Goal: Task Accomplishment & Management: Complete application form

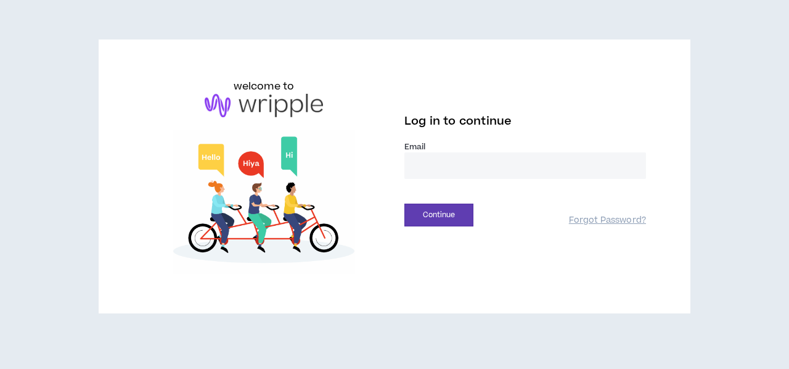
click at [439, 159] on input "email" at bounding box center [525, 165] width 242 height 27
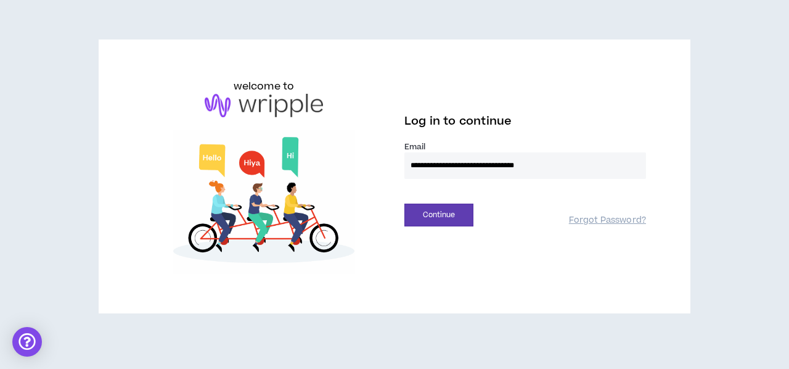
type input "**********"
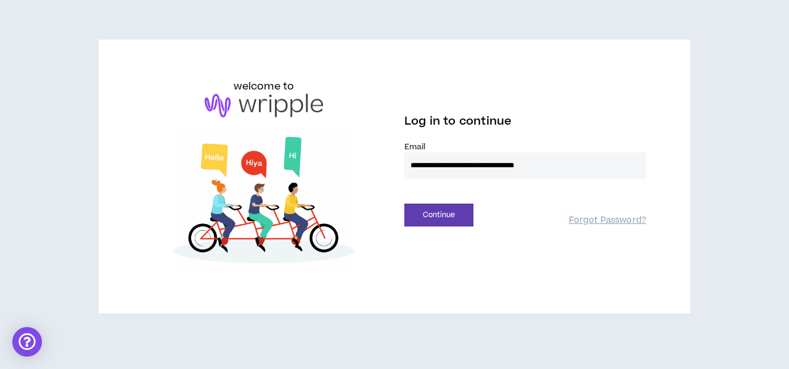
click at [404, 203] on button "Continue" at bounding box center [438, 214] width 69 height 23
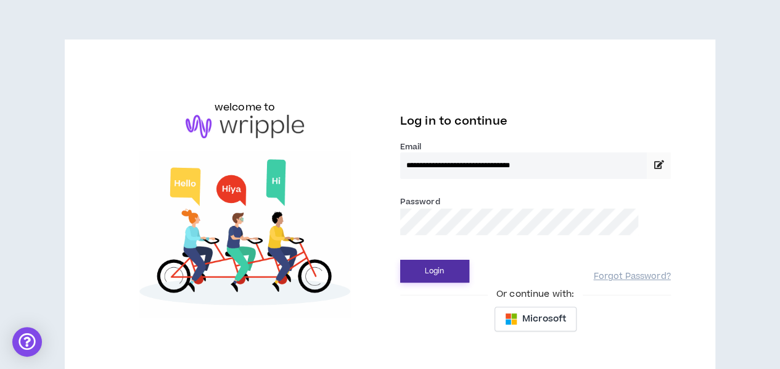
click at [400, 260] on button "Login" at bounding box center [434, 271] width 69 height 23
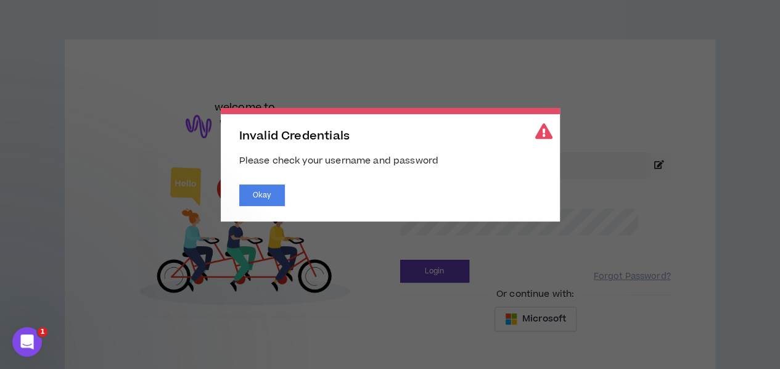
click at [284, 190] on div "Okay" at bounding box center [390, 195] width 302 height 22
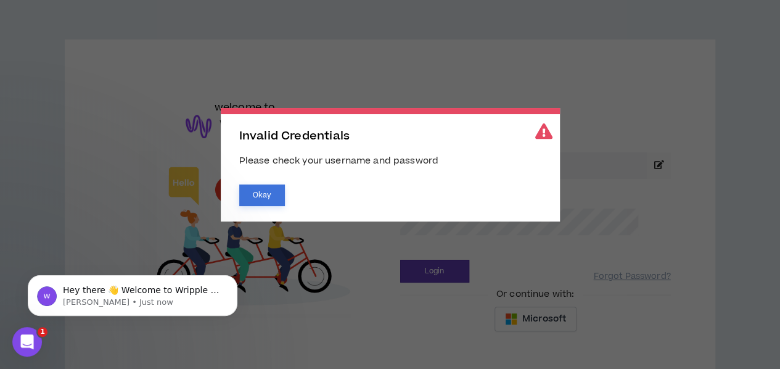
click at [269, 192] on button "Okay" at bounding box center [262, 195] width 46 height 22
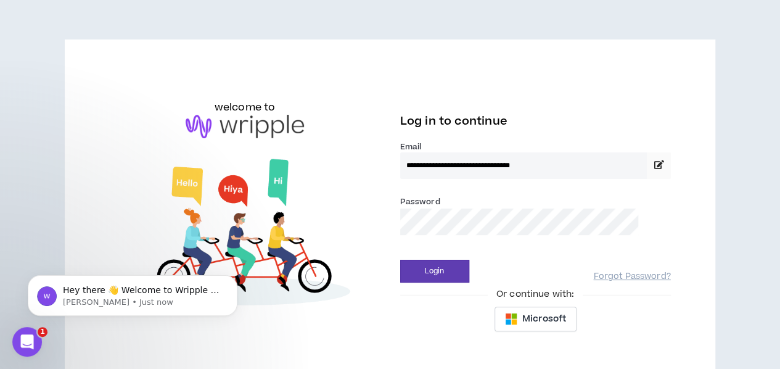
click at [422, 216] on body "**********" at bounding box center [390, 184] width 780 height 369
drag, startPoint x: 470, startPoint y: 219, endPoint x: 371, endPoint y: 215, distance: 98.7
click at [371, 215] on div "**********" at bounding box center [389, 209] width 581 height 260
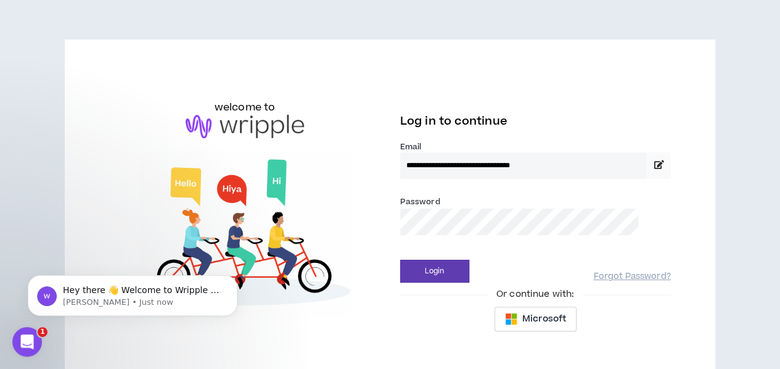
click at [400, 260] on button "Login" at bounding box center [434, 271] width 69 height 23
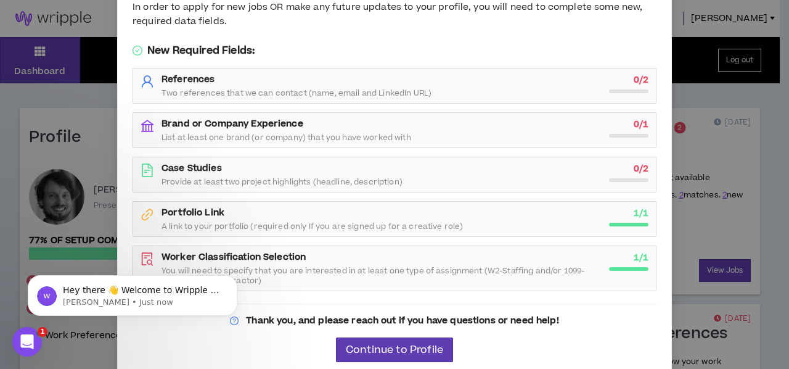
scroll to position [123, 0]
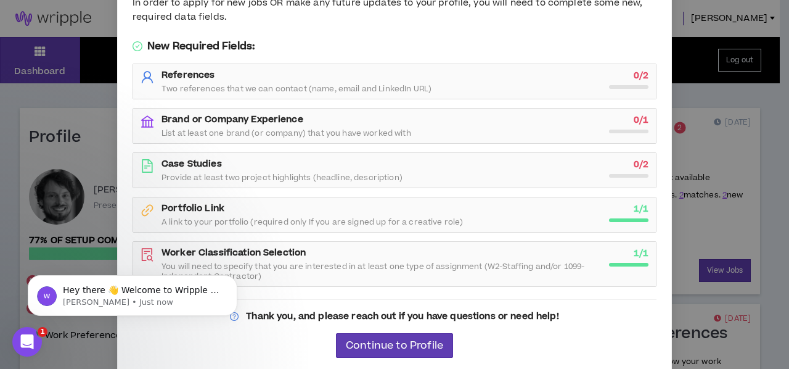
click at [180, 163] on strong "Case Studies" at bounding box center [192, 163] width 60 height 13
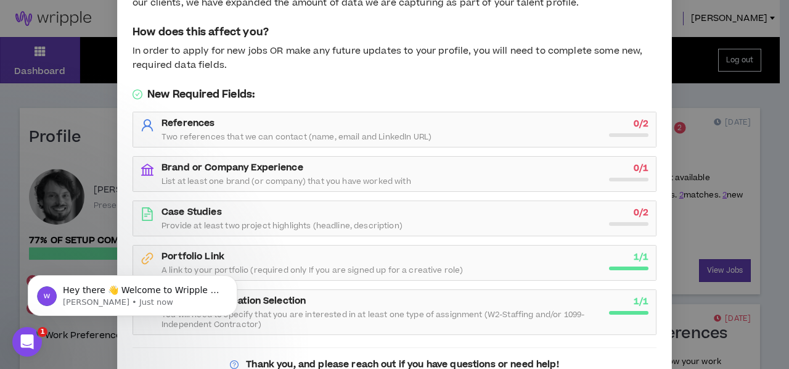
scroll to position [62, 0]
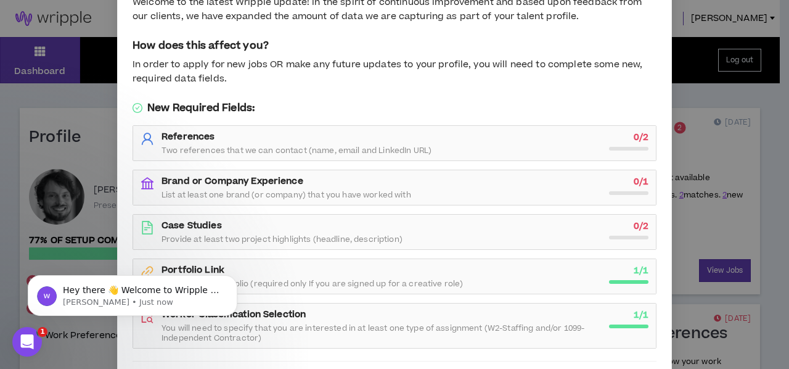
click at [243, 174] on strong "Brand or Company Experience" at bounding box center [233, 180] width 142 height 13
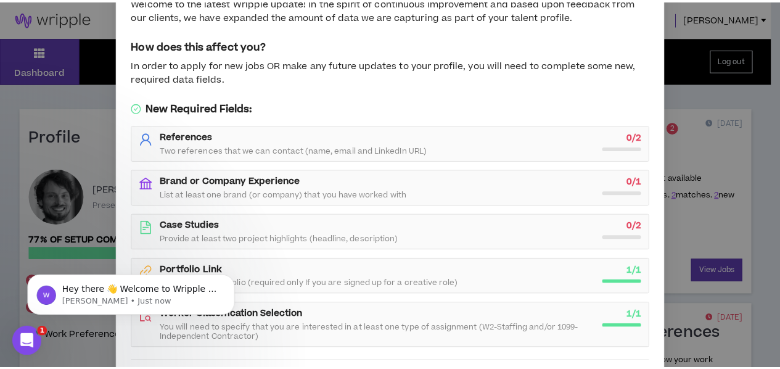
scroll to position [125, 0]
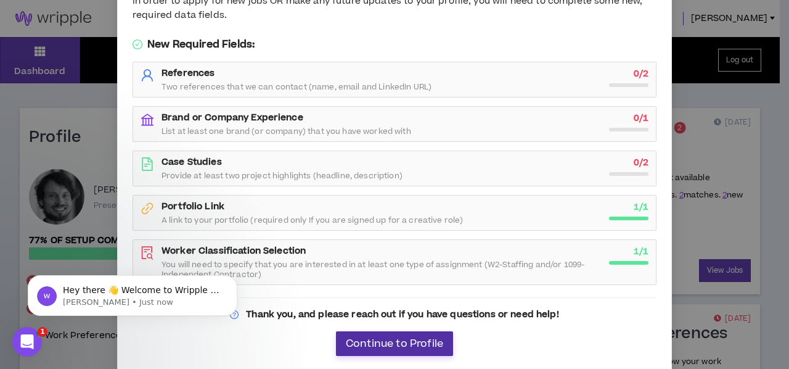
click at [397, 346] on span "Continue to Profile" at bounding box center [394, 344] width 97 height 12
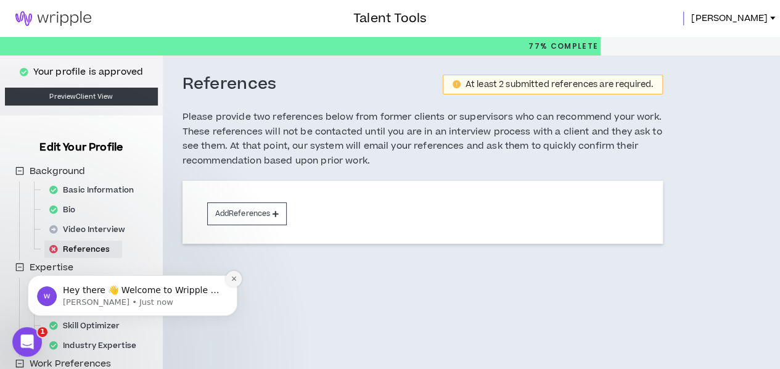
click at [234, 277] on icon "Dismiss notification" at bounding box center [234, 278] width 7 height 7
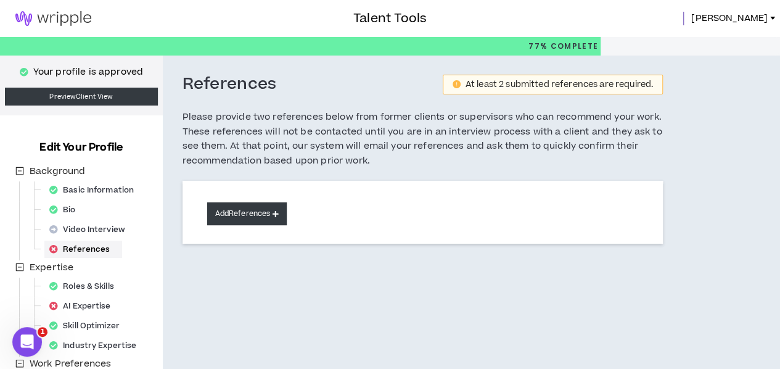
click at [274, 210] on icon at bounding box center [275, 213] width 6 height 7
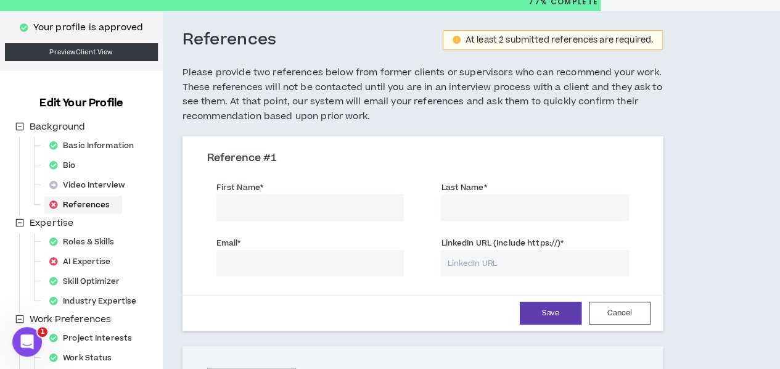
scroll to position [62, 0]
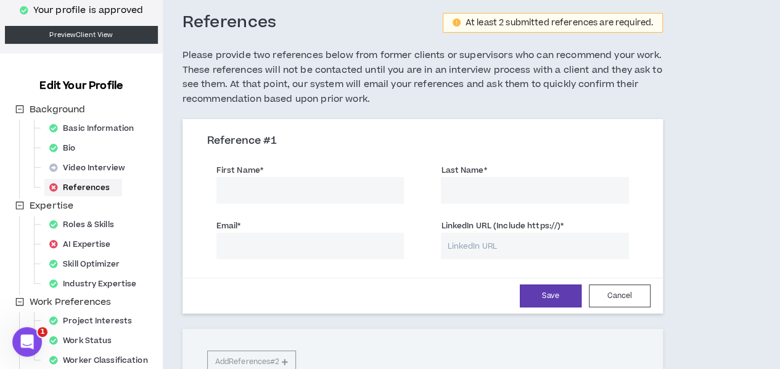
click at [273, 185] on input "First Name *" at bounding box center [310, 190] width 188 height 27
click at [70, 242] on div "AI Expertise" at bounding box center [83, 243] width 79 height 17
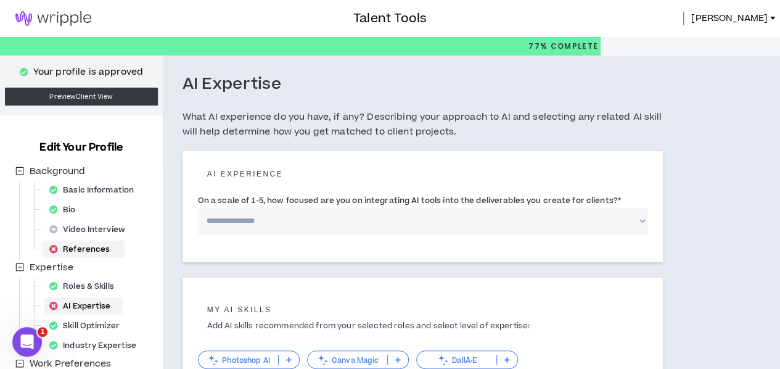
click at [98, 244] on div "References" at bounding box center [83, 248] width 78 height 17
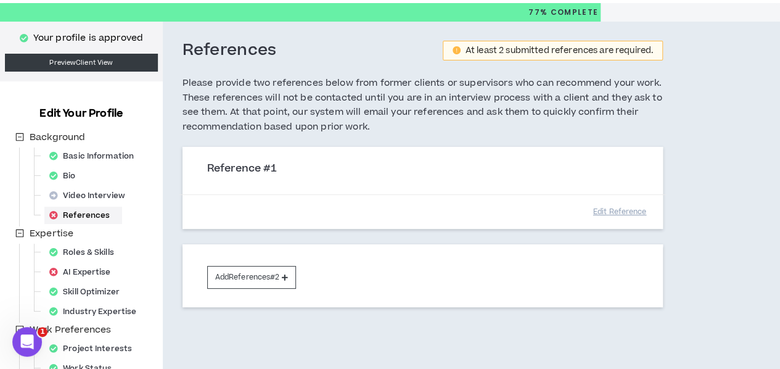
scroll to position [62, 0]
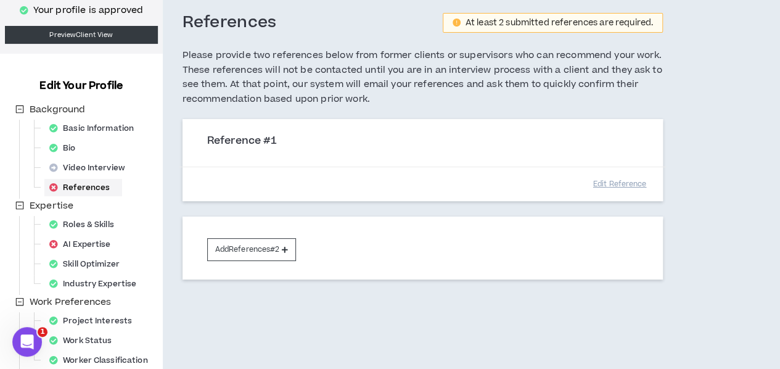
click at [388, 166] on div "Edit Reference" at bounding box center [422, 183] width 486 height 35
click at [256, 247] on button "Add References #2" at bounding box center [251, 249] width 89 height 23
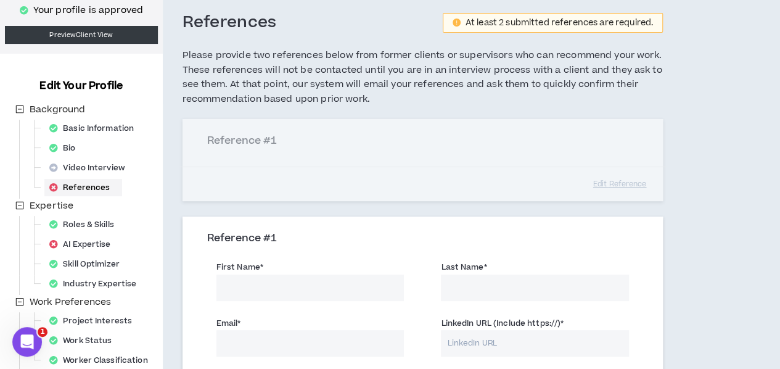
click at [259, 277] on input "First Name *" at bounding box center [310, 287] width 188 height 27
type input "[PERSON_NAME]"
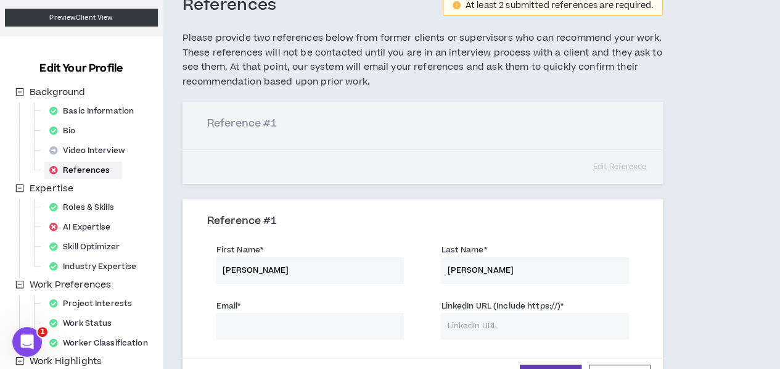
scroll to position [123, 0]
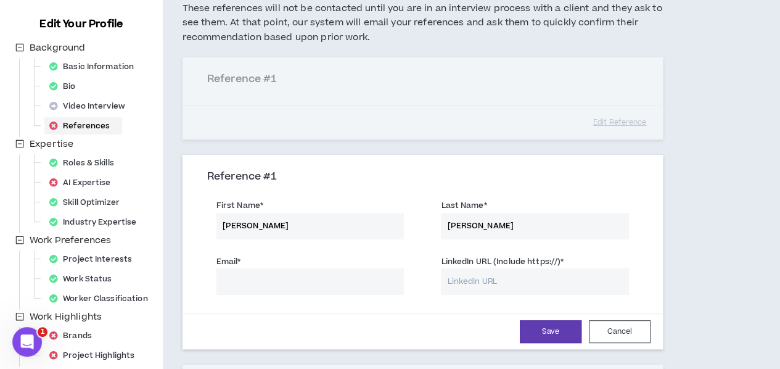
type input "[PERSON_NAME]"
click at [285, 278] on input "Email *" at bounding box center [310, 281] width 188 height 27
paste input "[PERSON_NAME] <[PERSON_NAME][EMAIL_ADDRESS][PERSON_NAME][DOMAIN_NAME]>"
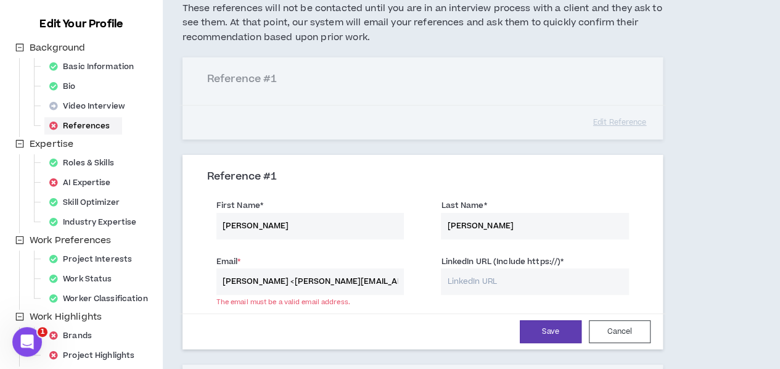
drag, startPoint x: 269, startPoint y: 277, endPoint x: 181, endPoint y: 273, distance: 87.6
click at [181, 273] on div "References At least 2 submitted references are required. Please provide two ref…" at bounding box center [423, 210] width 520 height 556
click at [358, 279] on input "[EMAIL_ADDRESS][PERSON_NAME][DOMAIN_NAME]>" at bounding box center [310, 281] width 188 height 27
type input "[EMAIL_ADDRESS][PERSON_NAME][DOMAIN_NAME]"
click at [457, 284] on input "LinkedIn URL (Include https://) *" at bounding box center [535, 281] width 188 height 27
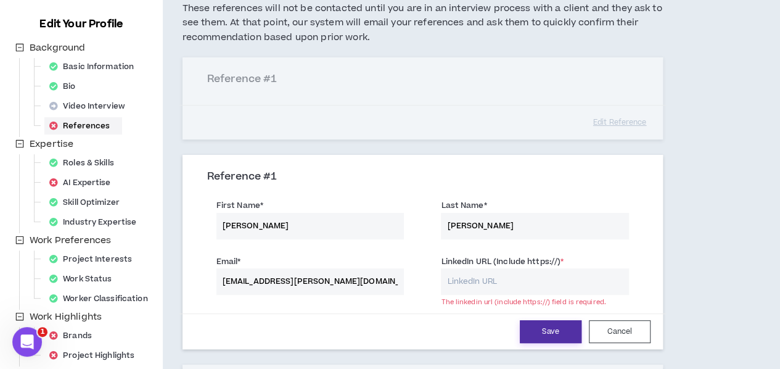
paste input "[URL][DOMAIN_NAME]"
type input "[URL][DOMAIN_NAME]"
click at [524, 327] on button "Save" at bounding box center [551, 331] width 62 height 23
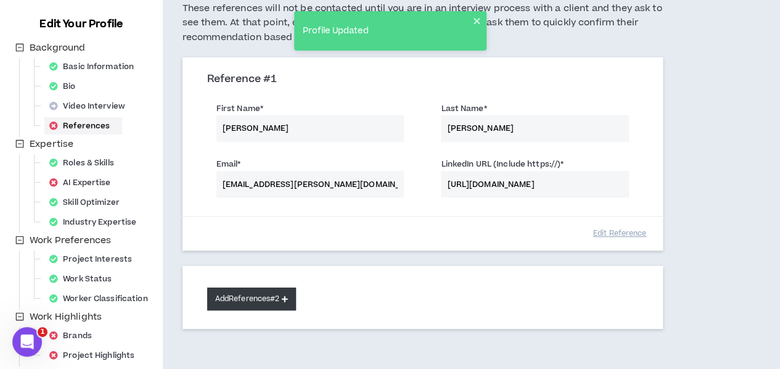
click at [253, 294] on button "Add References #2" at bounding box center [251, 298] width 89 height 23
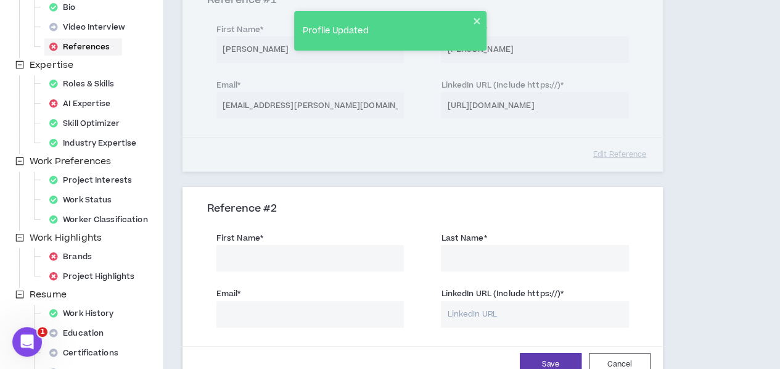
scroll to position [247, 0]
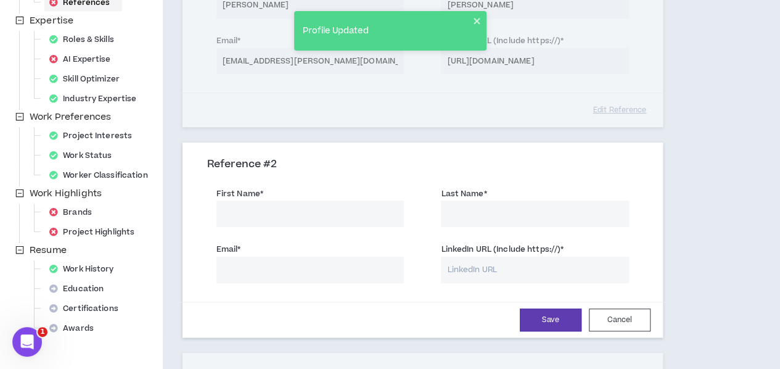
click at [243, 216] on input "First Name *" at bounding box center [310, 213] width 188 height 27
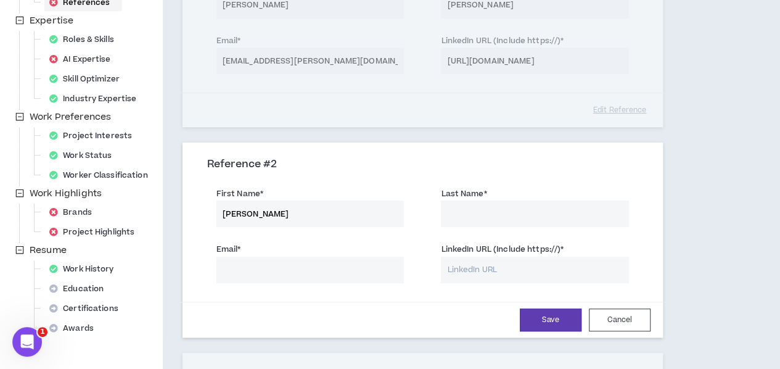
type input "[PERSON_NAME]"
click at [502, 208] on input "Last Name *" at bounding box center [535, 213] width 188 height 27
type input "[PERSON_NAME]"
click at [338, 271] on input "Email *" at bounding box center [310, 269] width 188 height 27
paste input "[PERSON_NAME] <[PERSON_NAME][EMAIL_ADDRESS][PERSON_NAME][DOMAIN_NAME]>"
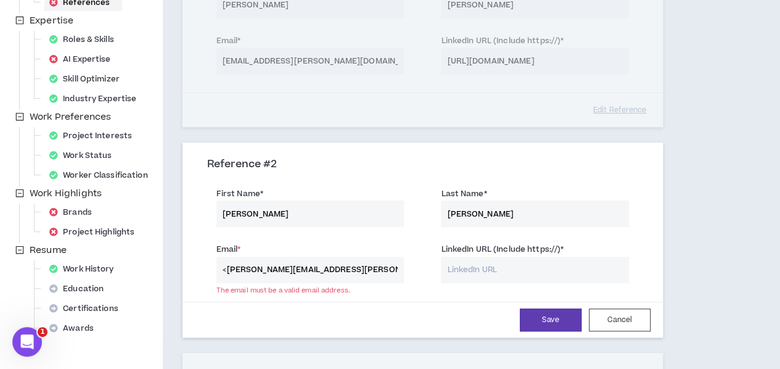
scroll to position [0, 64]
drag, startPoint x: 305, startPoint y: 266, endPoint x: 163, endPoint y: 264, distance: 141.8
click at [163, 263] on div "References At least 2 submitted references are required. Please provide two ref…" at bounding box center [423, 143] width 520 height 668
click at [308, 264] on input "[PERSON_NAME] <[PERSON_NAME][EMAIL_ADDRESS][PERSON_NAME][DOMAIN_NAME]" at bounding box center [310, 269] width 188 height 27
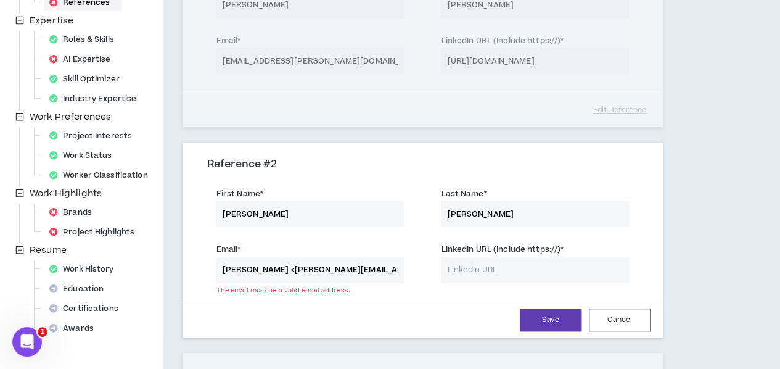
drag, startPoint x: 284, startPoint y: 267, endPoint x: 128, endPoint y: 260, distance: 155.5
click at [147, 254] on div "Your profile is approved Preview Client View Edit Your Profile Background Basic…" at bounding box center [390, 143] width 780 height 668
type input "[PERSON_NAME][EMAIL_ADDRESS][PERSON_NAME][DOMAIN_NAME]"
click at [446, 260] on input "LinkedIn URL (Include https://) *" at bounding box center [535, 269] width 188 height 27
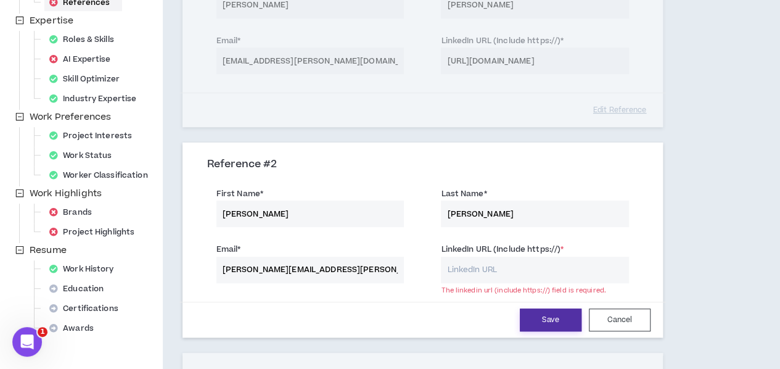
paste input "[URL][DOMAIN_NAME][PERSON_NAME]"
type input "[URL][DOMAIN_NAME][PERSON_NAME]"
click at [525, 320] on button "Save" at bounding box center [551, 319] width 62 height 23
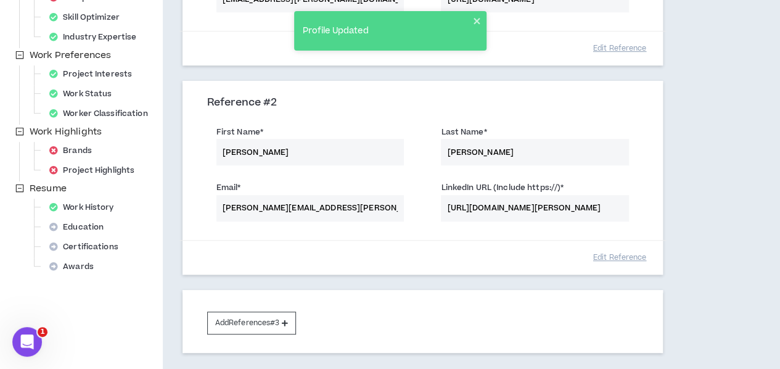
scroll to position [399, 0]
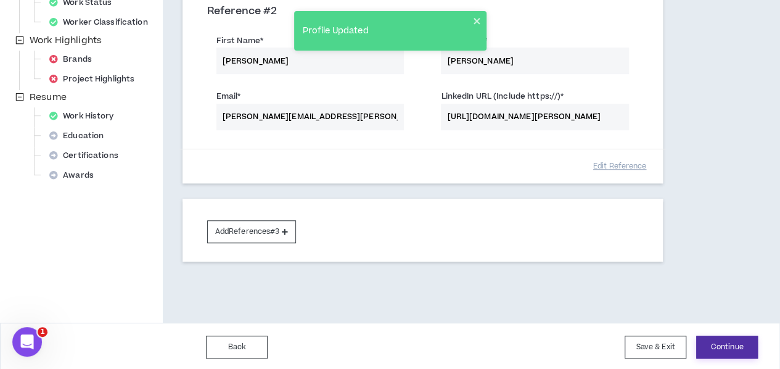
click at [726, 343] on button "Continue" at bounding box center [727, 346] width 62 height 23
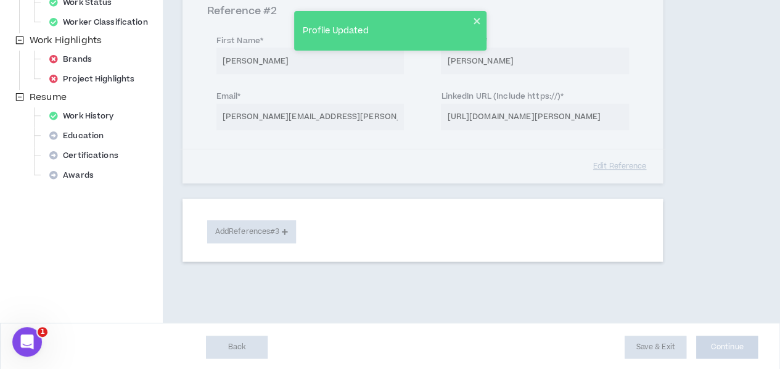
select select "**"
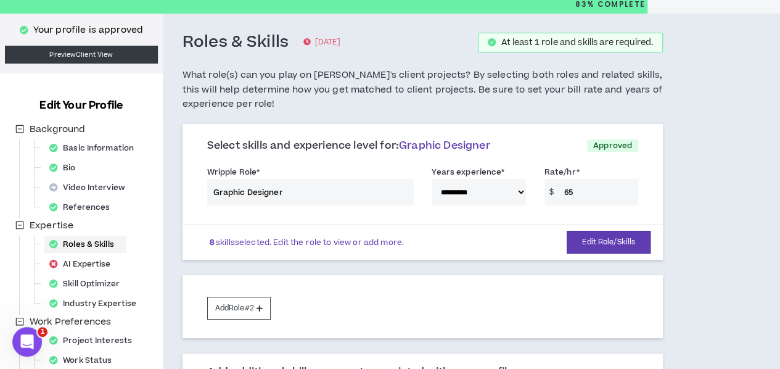
scroll to position [62, 0]
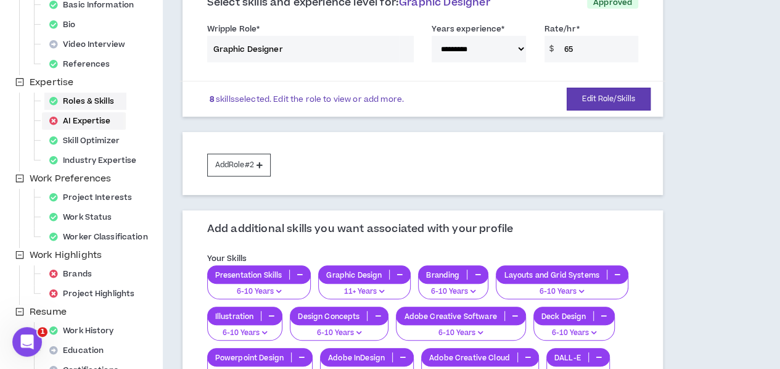
click at [98, 117] on div "AI Expertise" at bounding box center [83, 120] width 79 height 17
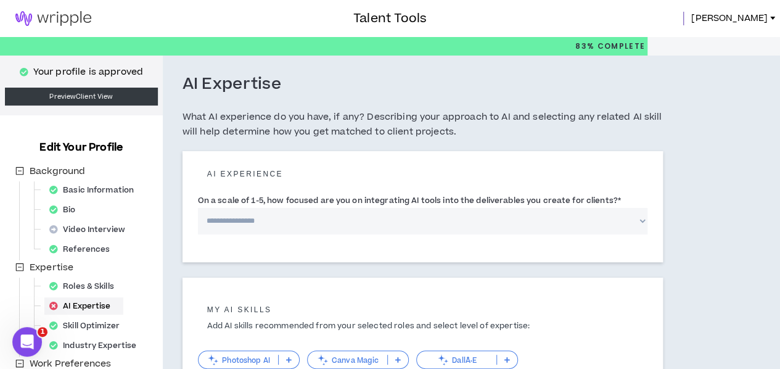
click at [316, 234] on select "**********" at bounding box center [422, 221] width 449 height 27
select select "*"
click at [198, 221] on select "**********" at bounding box center [422, 221] width 449 height 27
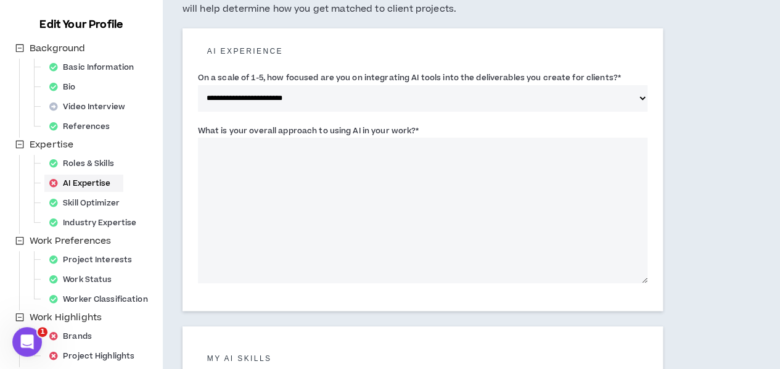
scroll to position [123, 0]
click at [306, 198] on textarea "What is your overall approach to using AI in your work? *" at bounding box center [422, 209] width 449 height 145
drag, startPoint x: 197, startPoint y: 145, endPoint x: 448, endPoint y: 146, distance: 250.3
click at [448, 146] on div "What is your overall approach to using AI in your work? * This field is require…" at bounding box center [422, 202] width 449 height 159
copy label "What is your overall approach to using AI in your work? *"
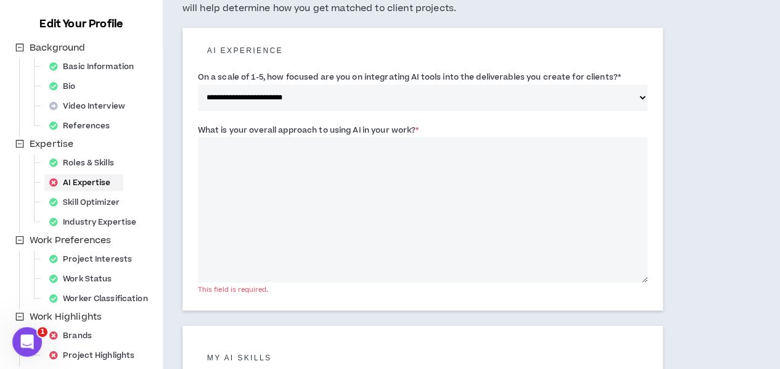
click at [365, 199] on textarea "What is your overall approach to using AI in your work? *" at bounding box center [422, 209] width 449 height 145
paste textarea "**********"
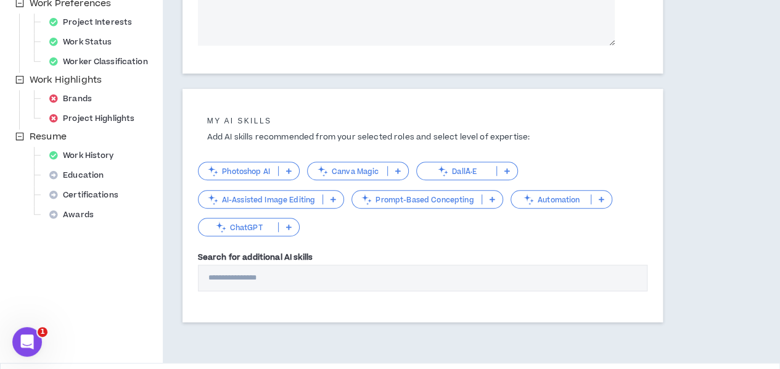
scroll to position [370, 0]
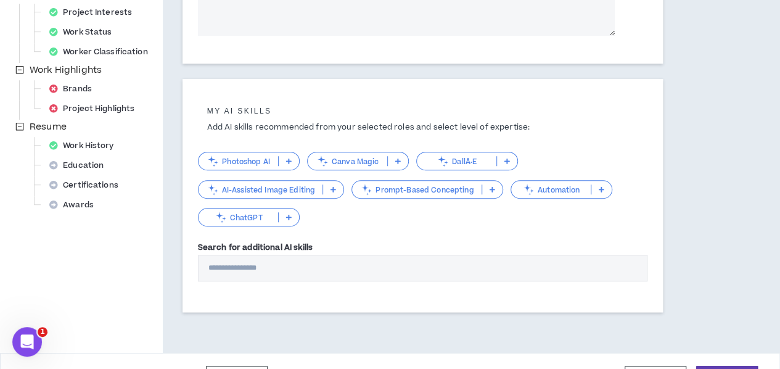
type textarea "**********"
click at [266, 281] on input "Search for additional AI skills" at bounding box center [422, 268] width 449 height 27
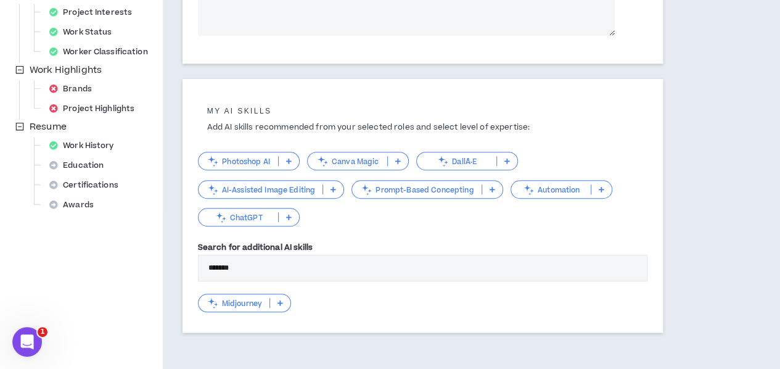
click at [257, 310] on div "Midjourney" at bounding box center [245, 302] width 94 height 18
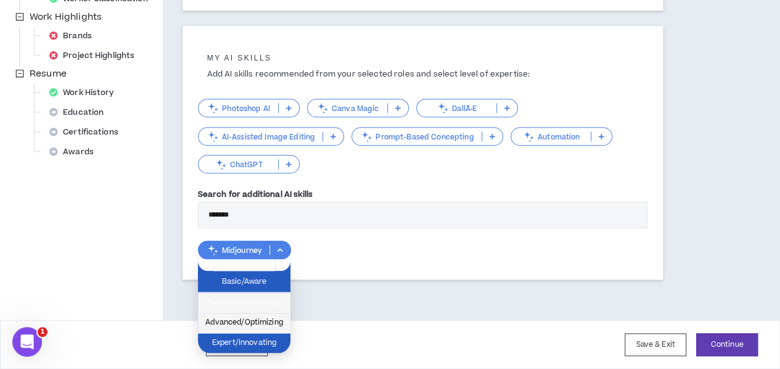
scroll to position [434, 0]
click at [258, 316] on span "Advanced/Optimizing" at bounding box center [244, 323] width 78 height 14
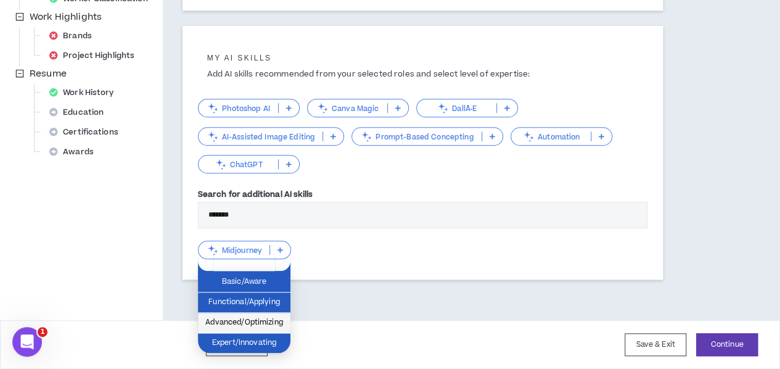
scroll to position [427, 0]
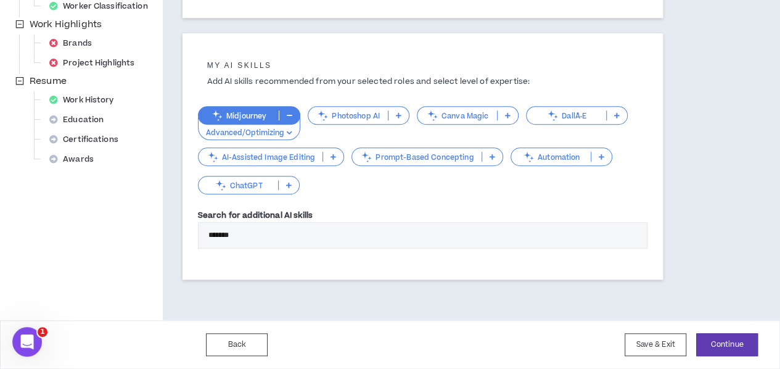
click at [278, 190] on p "ChatGPT" at bounding box center [238, 185] width 80 height 9
click at [198, 243] on input "*******" at bounding box center [422, 235] width 449 height 27
click at [224, 235] on input "*******" at bounding box center [422, 235] width 449 height 27
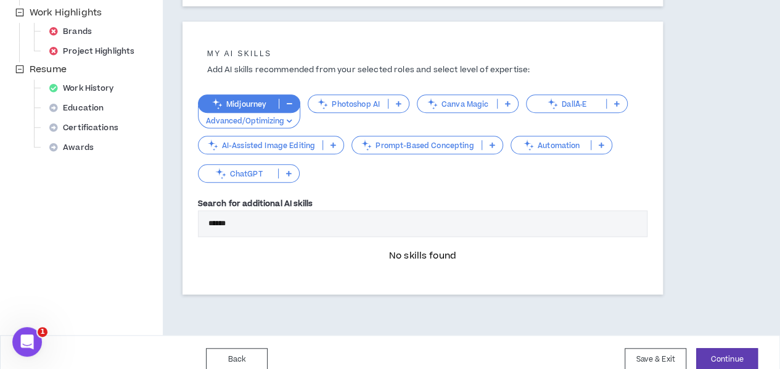
type input "******"
click at [278, 178] on p "ChatGPT" at bounding box center [238, 173] width 80 height 9
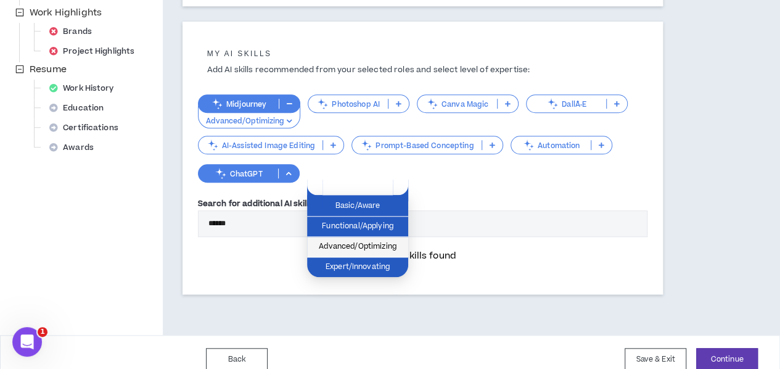
click at [355, 247] on span "Advanced/Optimizing" at bounding box center [357, 247] width 86 height 14
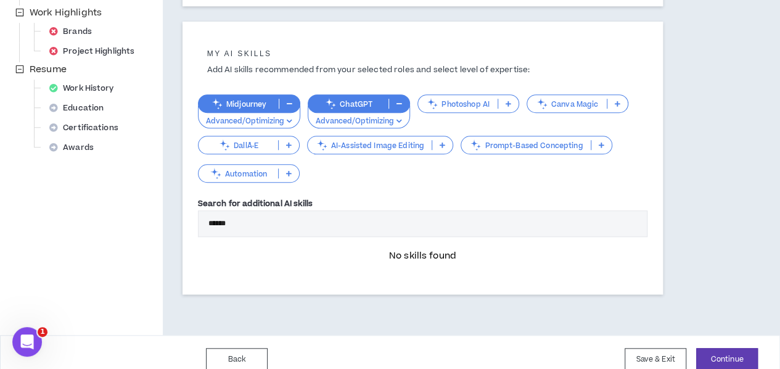
click at [299, 178] on p at bounding box center [289, 173] width 20 height 10
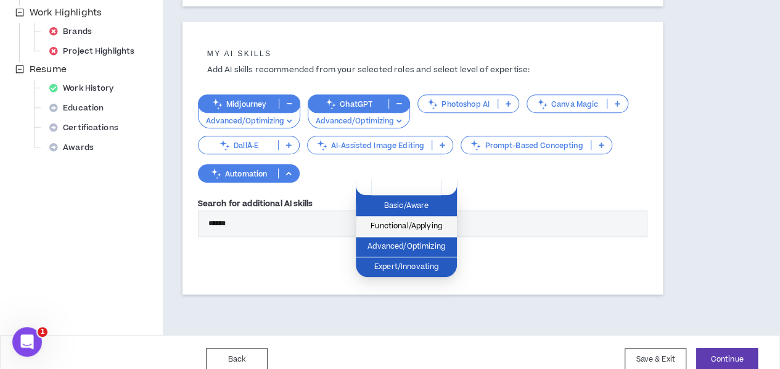
click at [419, 229] on span "Functional/Applying" at bounding box center [406, 226] width 86 height 14
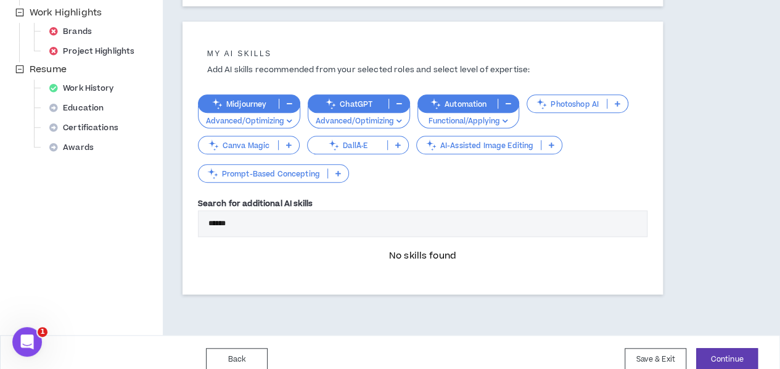
scroll to position [454, 0]
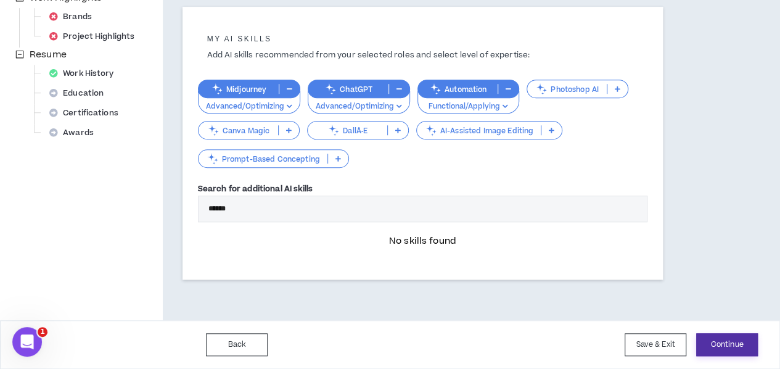
click at [735, 340] on button "Continue" at bounding box center [727, 344] width 62 height 23
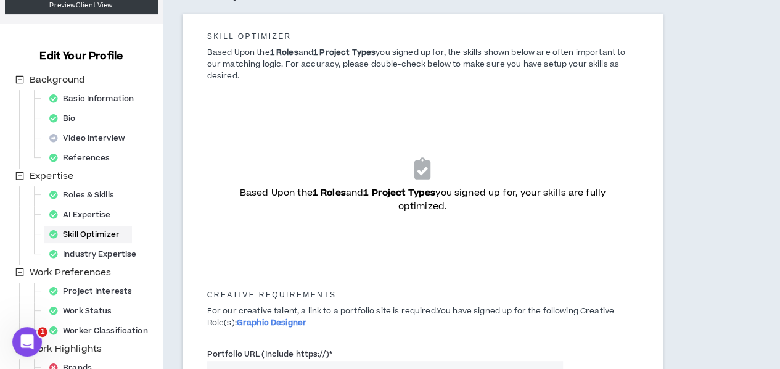
scroll to position [185, 0]
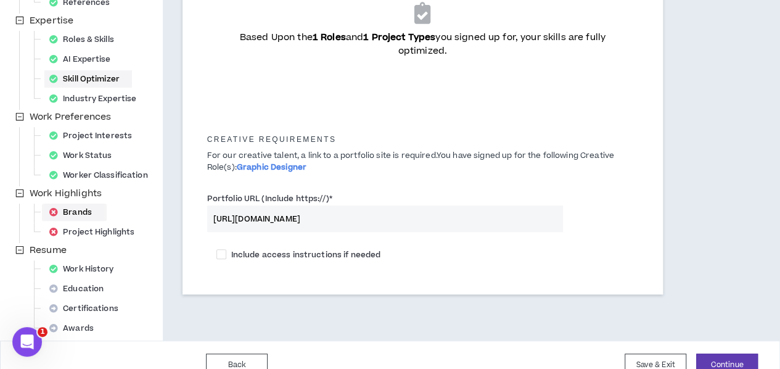
click at [79, 209] on div "Brands" at bounding box center [74, 211] width 60 height 17
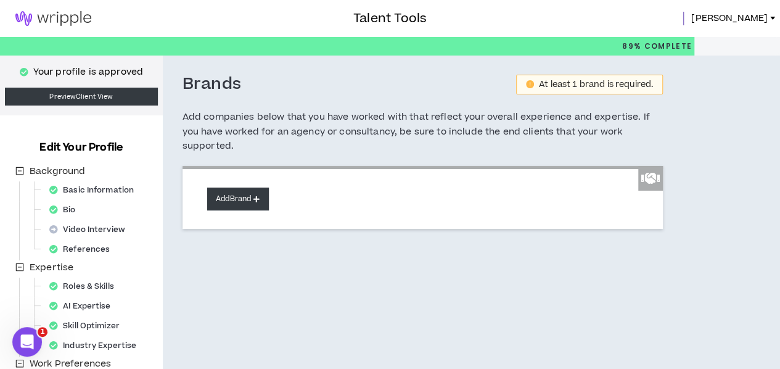
click at [252, 201] on button "Add Brand" at bounding box center [238, 198] width 62 height 23
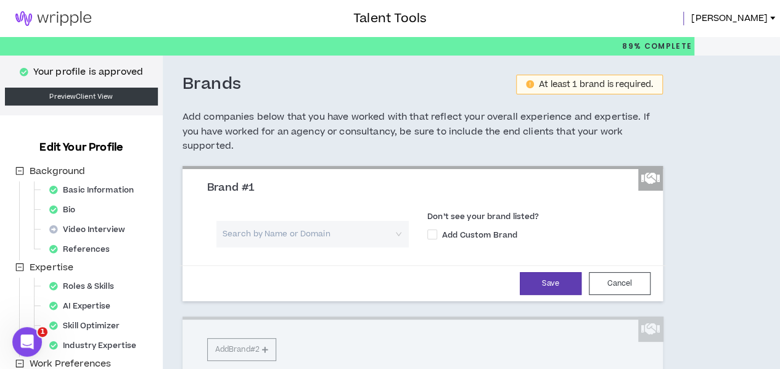
click at [269, 224] on input "search" at bounding box center [308, 234] width 170 height 27
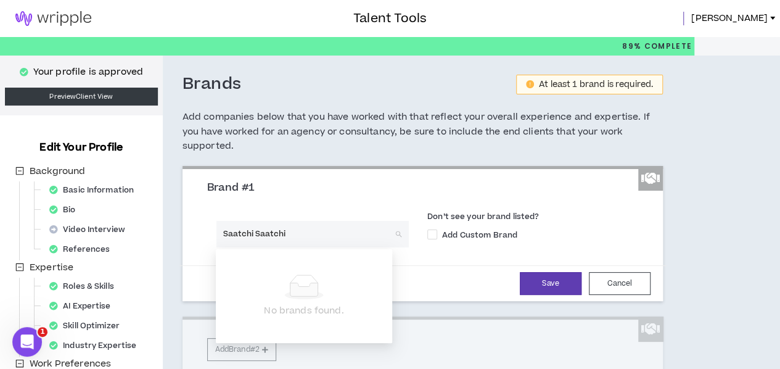
drag, startPoint x: 256, startPoint y: 237, endPoint x: 348, endPoint y: 236, distance: 91.2
click at [347, 236] on input "Saatchi Saatchi" at bounding box center [308, 234] width 170 height 27
drag, startPoint x: 263, startPoint y: 234, endPoint x: 207, endPoint y: 222, distance: 57.3
click at [207, 222] on div "Mediacom Search by Name or Domain" at bounding box center [312, 238] width 211 height 35
type input "Siemens"
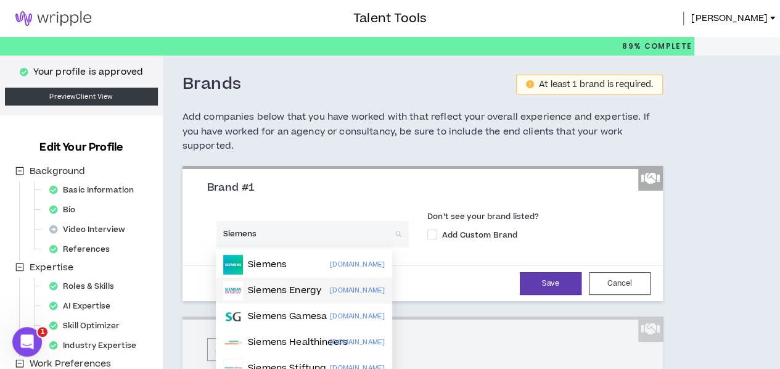
click at [269, 292] on p "Siemens Energy" at bounding box center [284, 290] width 73 height 12
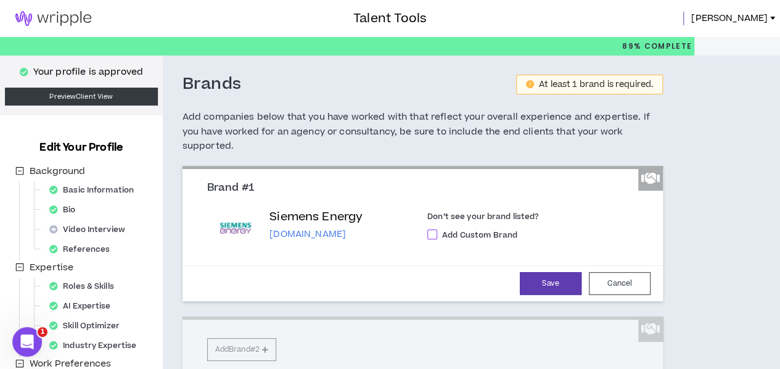
click at [445, 234] on span "Add Custom Brand" at bounding box center [479, 234] width 85 height 11
checkbox input "****"
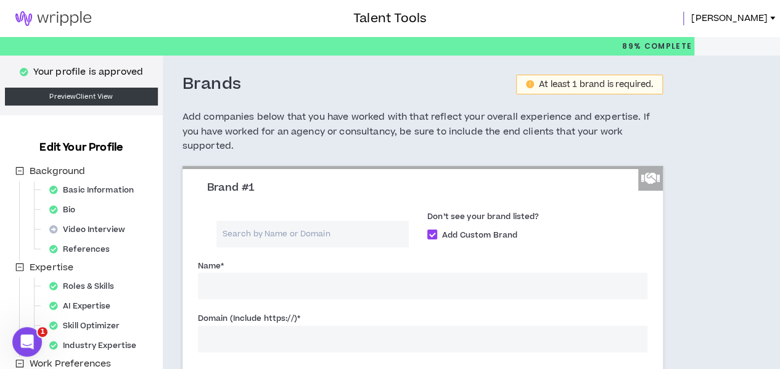
click at [272, 275] on input "Name *" at bounding box center [422, 285] width 449 height 27
type input "Trench Group"
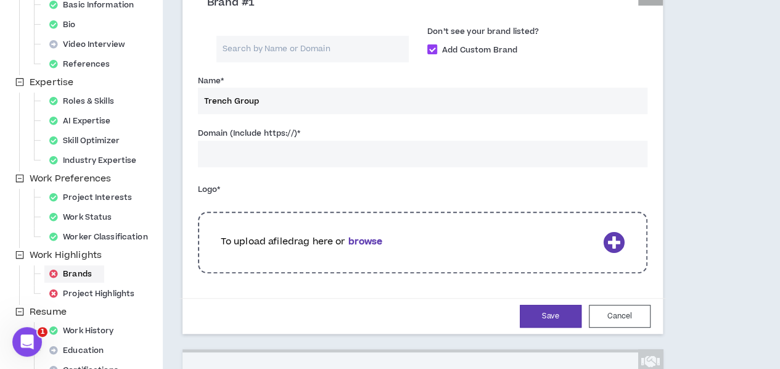
click at [242, 156] on input "Domain (Include https://) *" at bounding box center [422, 154] width 449 height 27
paste input "[URL][DOMAIN_NAME]"
type input "[URL][DOMAIN_NAME]"
click at [530, 315] on button "Save" at bounding box center [551, 316] width 62 height 23
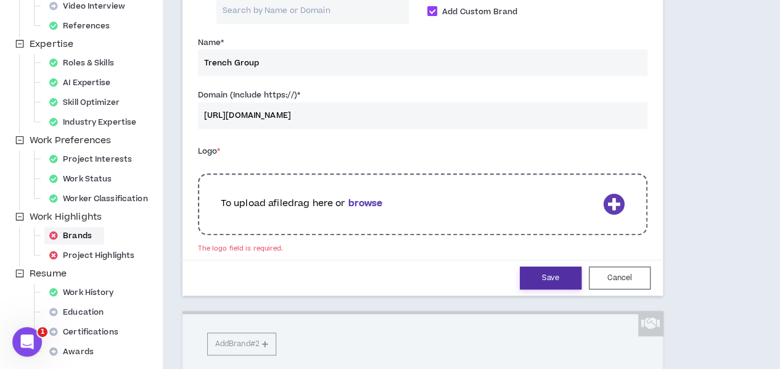
scroll to position [212, 0]
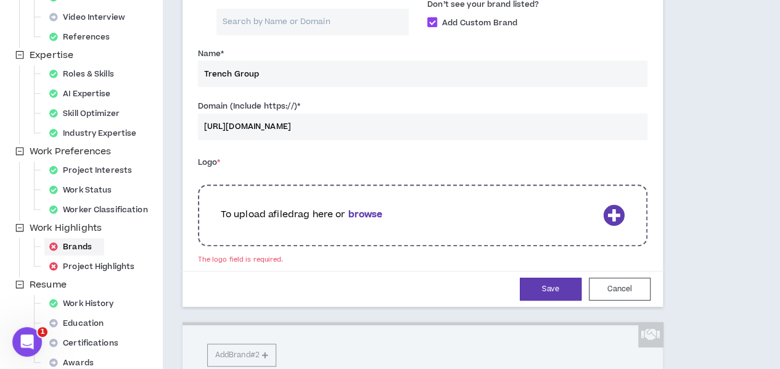
click at [359, 211] on b "browse" at bounding box center [365, 214] width 35 height 13
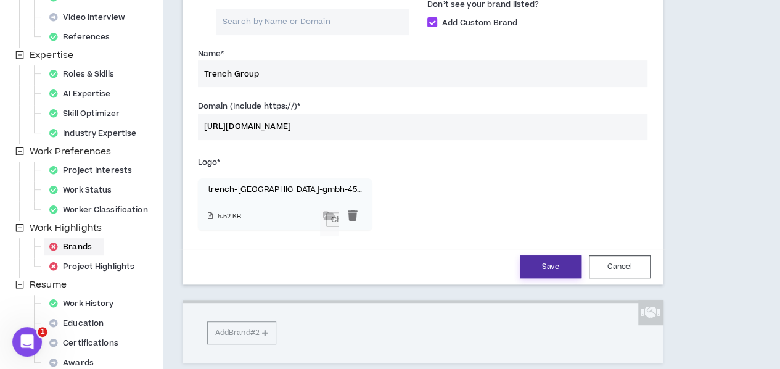
click at [520, 269] on button "Save" at bounding box center [551, 266] width 62 height 23
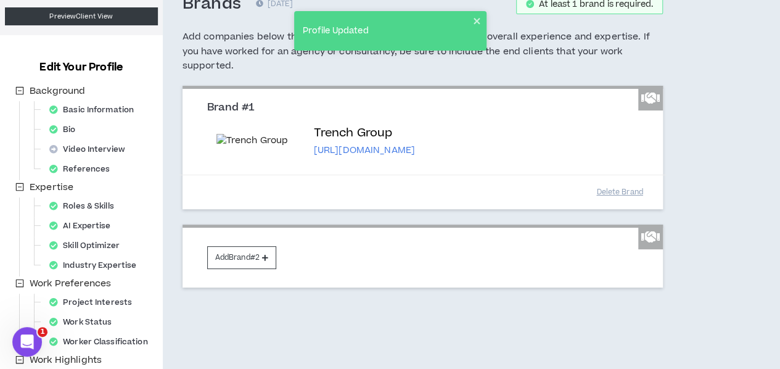
scroll to position [62, 0]
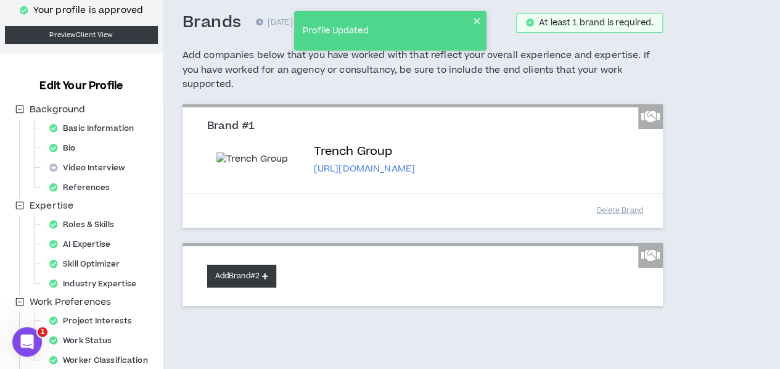
click at [218, 287] on button "Add Brand #2" at bounding box center [241, 275] width 69 height 23
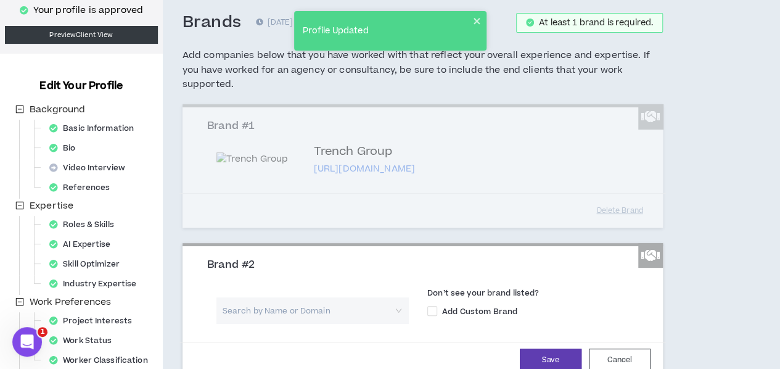
click at [240, 310] on input "search" at bounding box center [308, 310] width 170 height 27
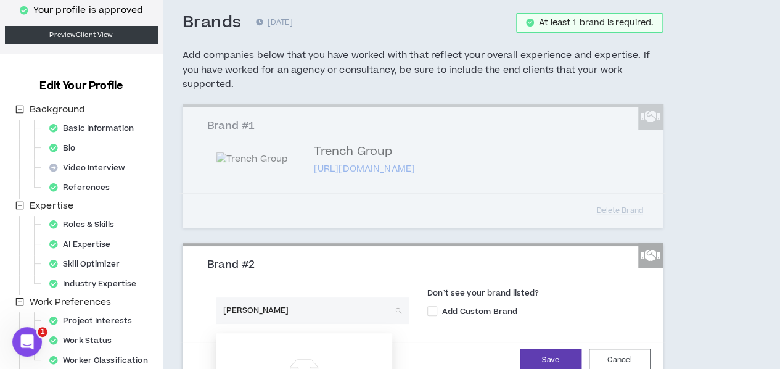
type input "Siemens"
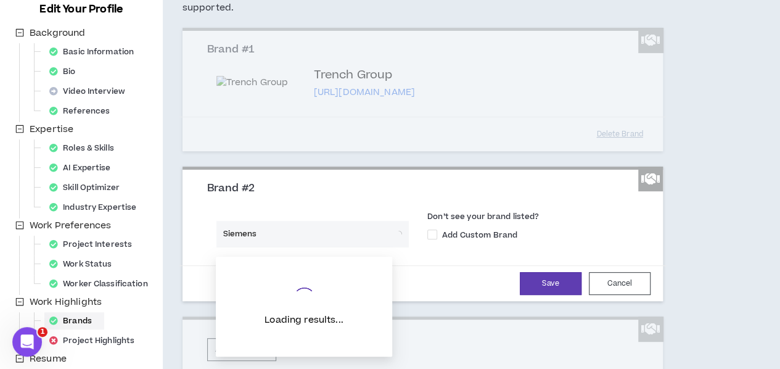
scroll to position [185, 0]
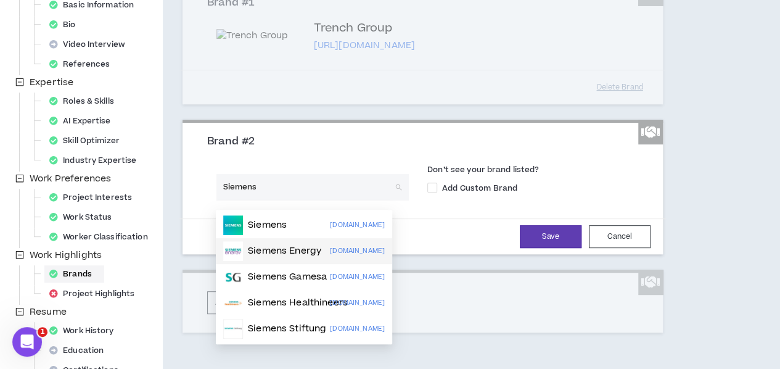
click at [277, 250] on p "Siemens Energy" at bounding box center [284, 251] width 73 height 12
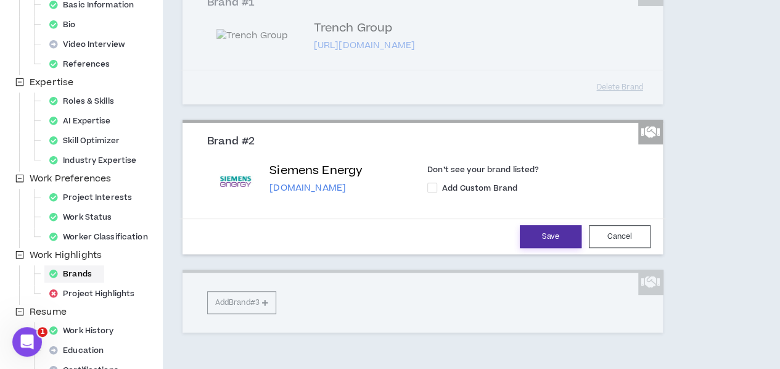
click at [520, 243] on button "Save" at bounding box center [551, 236] width 62 height 23
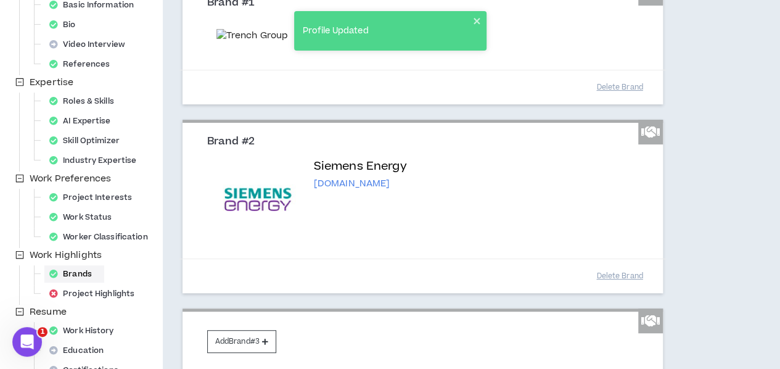
scroll to position [247, 0]
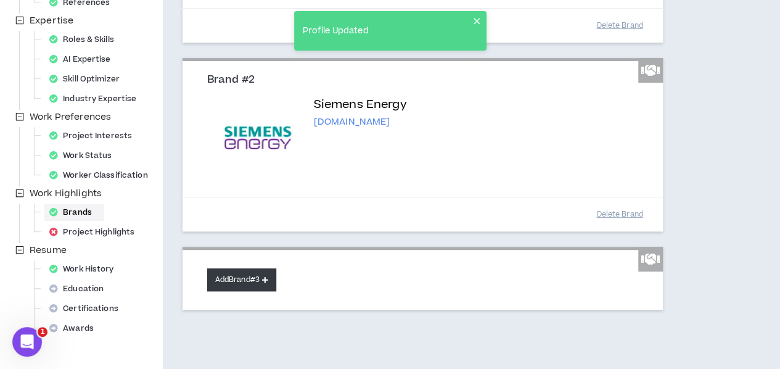
click at [216, 277] on button "Add Brand #3" at bounding box center [241, 279] width 69 height 23
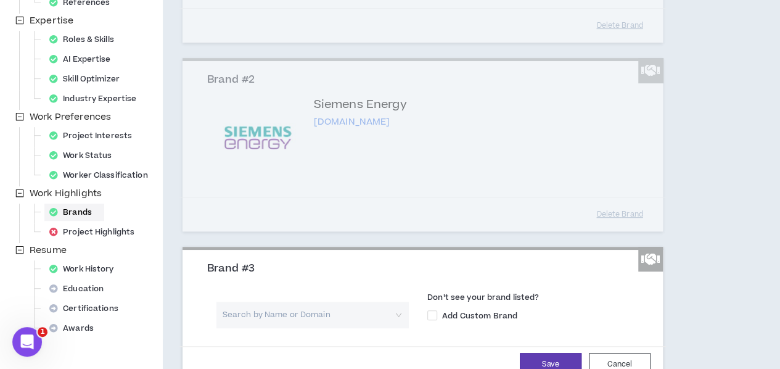
click at [271, 308] on input "search" at bounding box center [308, 314] width 170 height 27
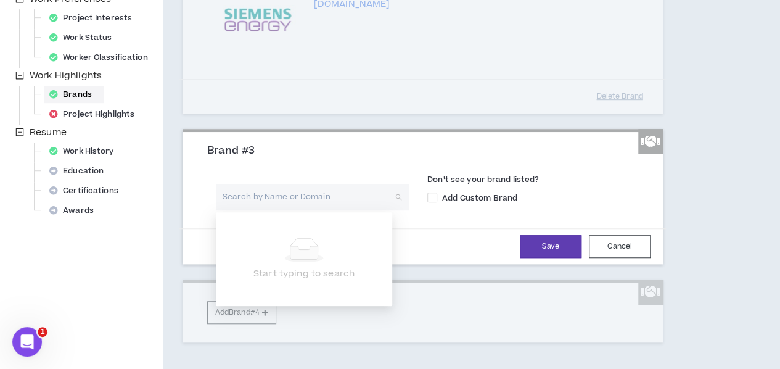
scroll to position [432, 0]
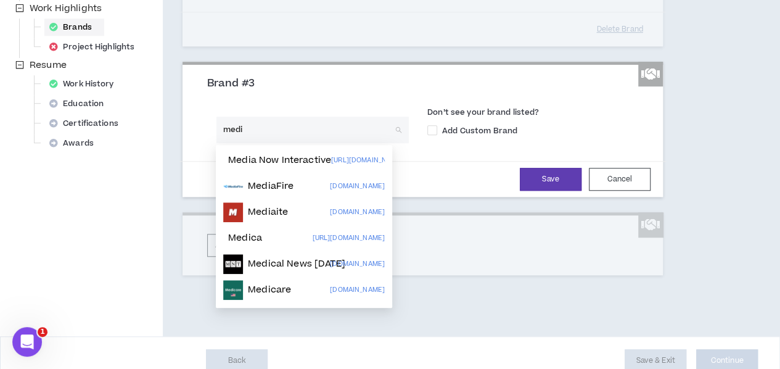
type input "media"
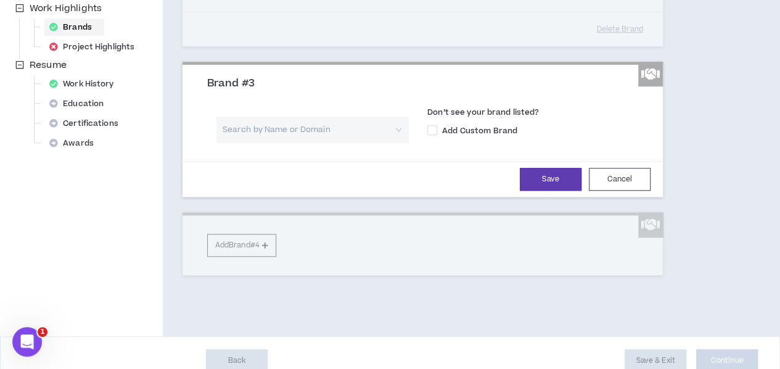
click at [351, 264] on div "Brand #1 Trench Group [URL][DOMAIN_NAME] Don’t see your brand listed? Add Custo…" at bounding box center [422, 4] width 480 height 541
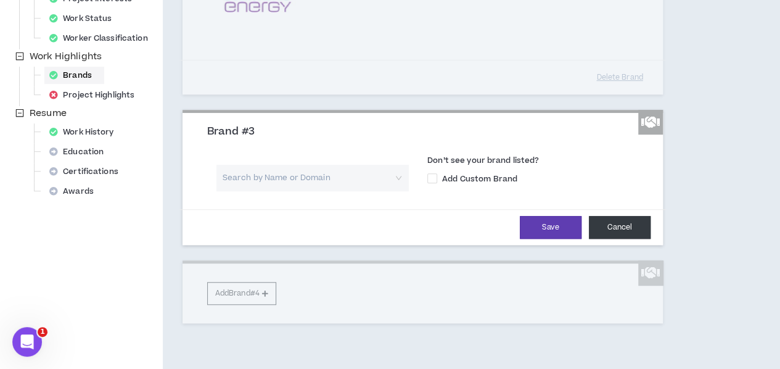
click at [593, 222] on button "Cancel" at bounding box center [620, 227] width 62 height 23
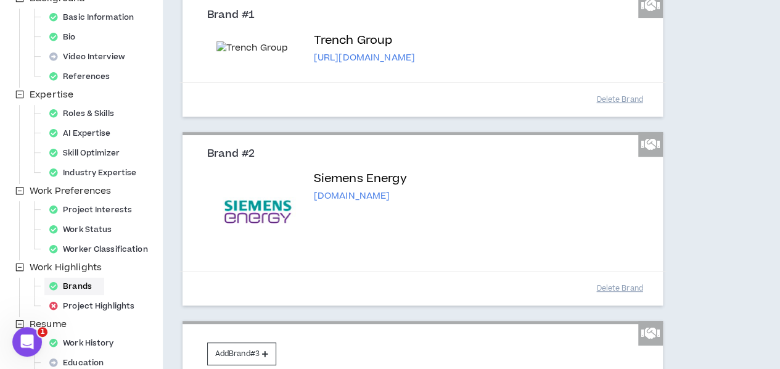
scroll to position [296, 0]
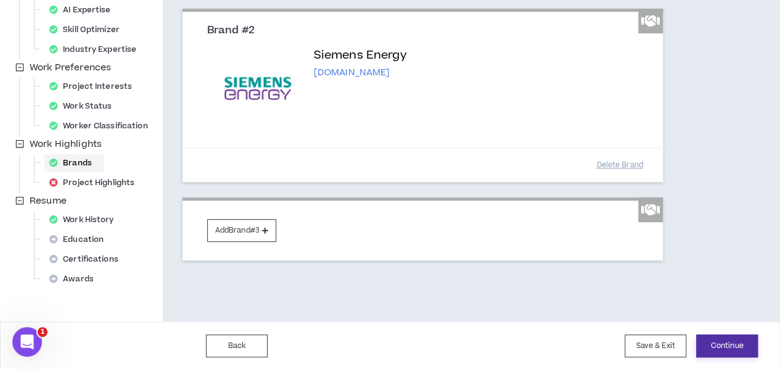
click at [721, 345] on button "Continue" at bounding box center [727, 345] width 62 height 23
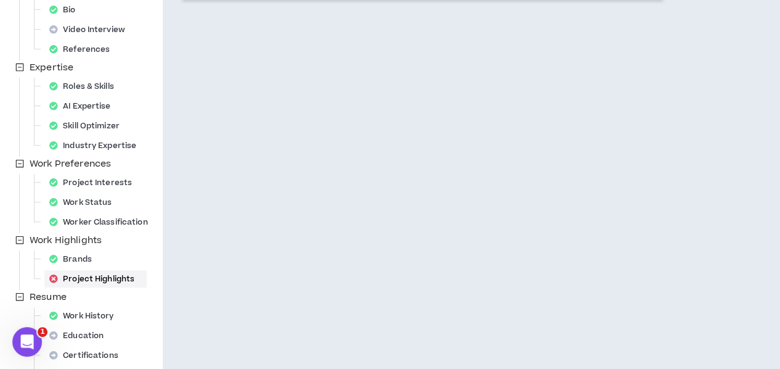
scroll to position [62, 0]
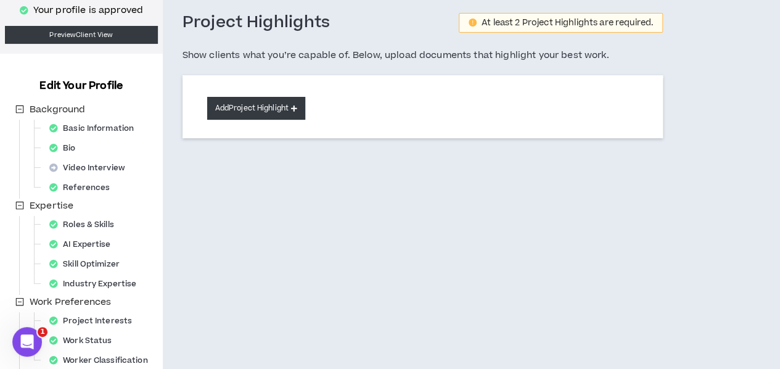
click at [276, 109] on button "Add Project Highlight" at bounding box center [256, 108] width 98 height 23
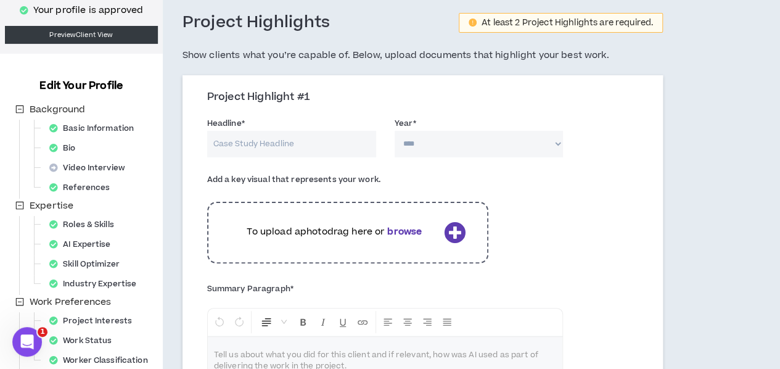
click at [281, 143] on input "Headline *" at bounding box center [291, 144] width 169 height 27
type input "Trench Group Template & Company Presentation"
click at [459, 121] on div "Year * **** **** **** **** **** **** **** **** **** **** **** **** **** **** **…" at bounding box center [479, 137] width 169 height 40
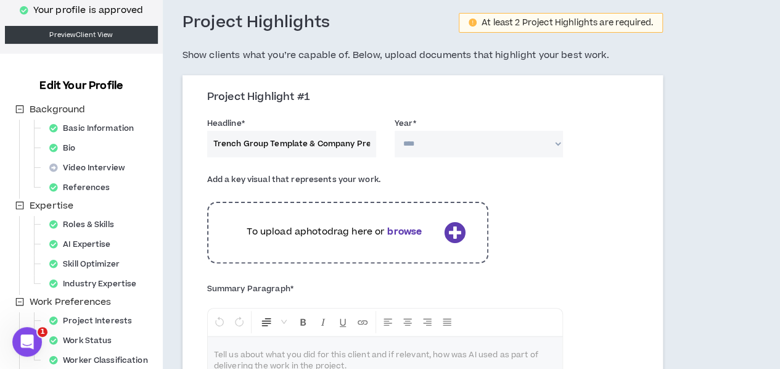
click at [460, 140] on select "**** **** **** **** **** **** **** **** **** **** **** **** **** **** **** ****…" at bounding box center [479, 144] width 169 height 27
select select "****"
click at [395, 131] on select "**** **** **** **** **** **** **** **** **** **** **** **** **** **** **** ****…" at bounding box center [479, 144] width 169 height 27
click at [382, 238] on p "To upload a photo drag here or browse" at bounding box center [334, 232] width 209 height 14
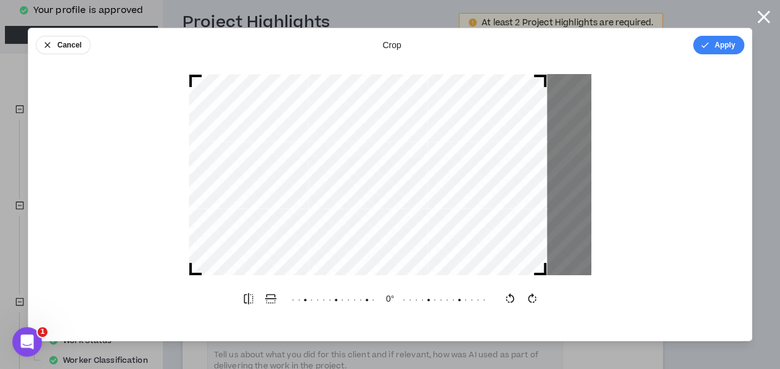
drag, startPoint x: 345, startPoint y: 123, endPoint x: 287, endPoint y: 120, distance: 57.4
click at [287, 120] on div at bounding box center [368, 175] width 358 height 202
click at [718, 43] on button "Apply" at bounding box center [718, 45] width 51 height 18
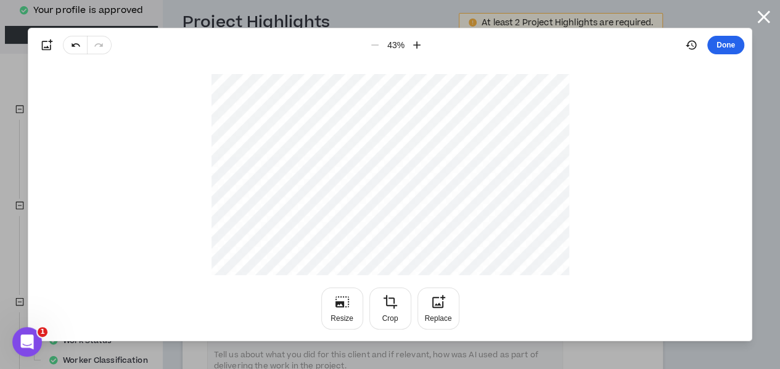
click at [726, 46] on button "Done" at bounding box center [725, 45] width 37 height 18
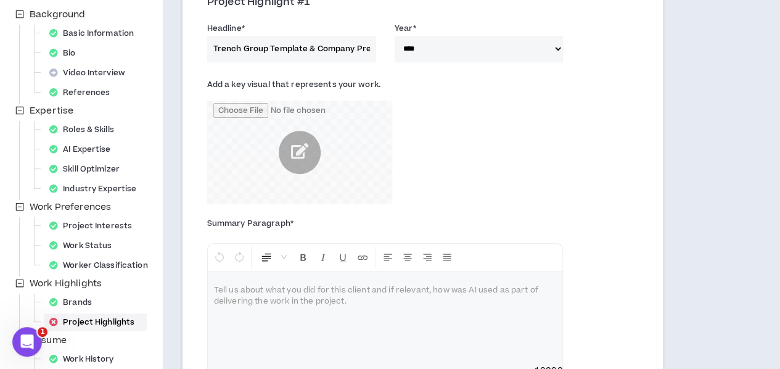
scroll to position [185, 0]
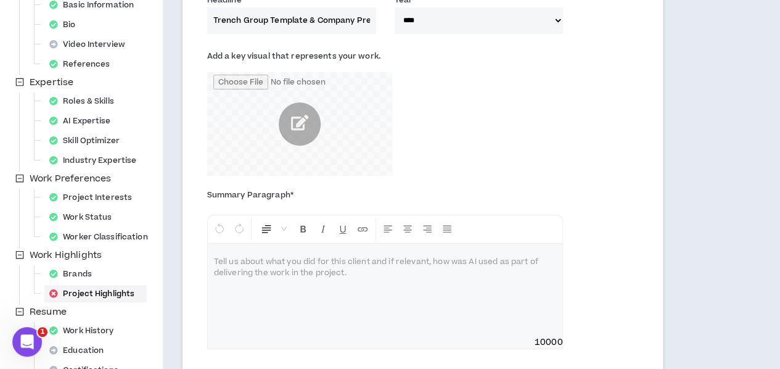
click at [271, 293] on div at bounding box center [385, 289] width 355 height 92
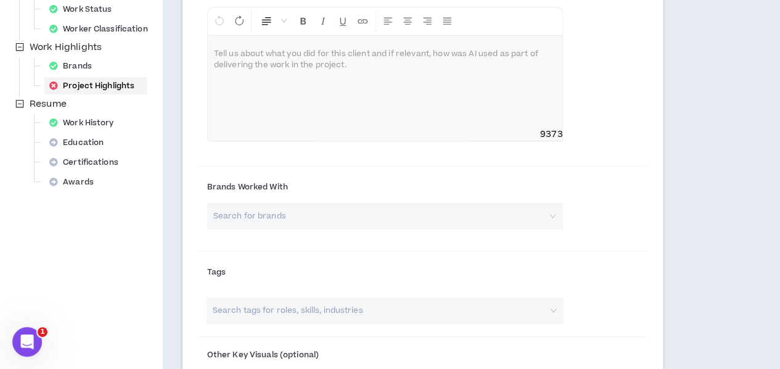
scroll to position [396, 0]
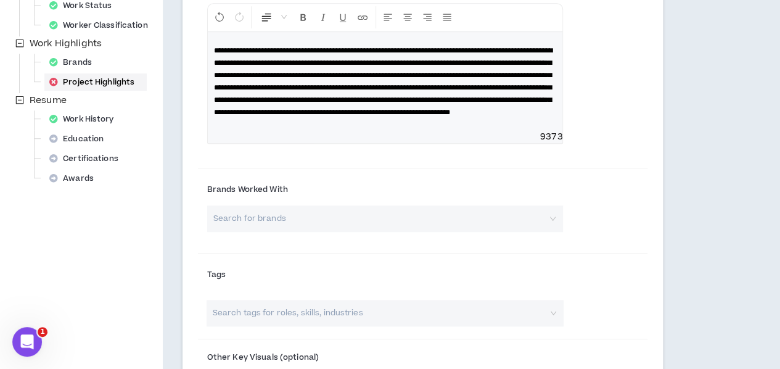
click at [314, 232] on input "search" at bounding box center [381, 218] width 334 height 27
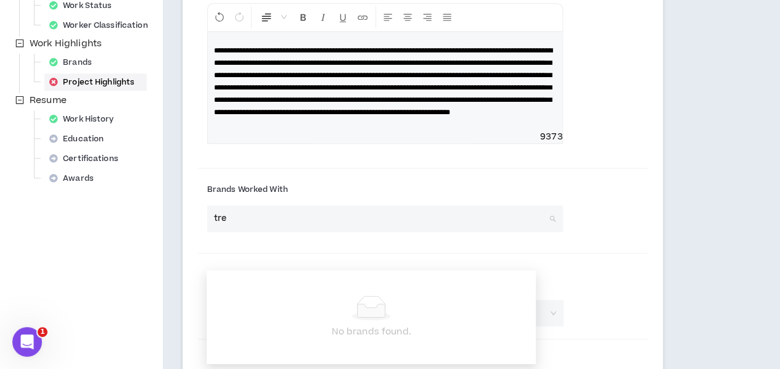
scroll to position [520, 0]
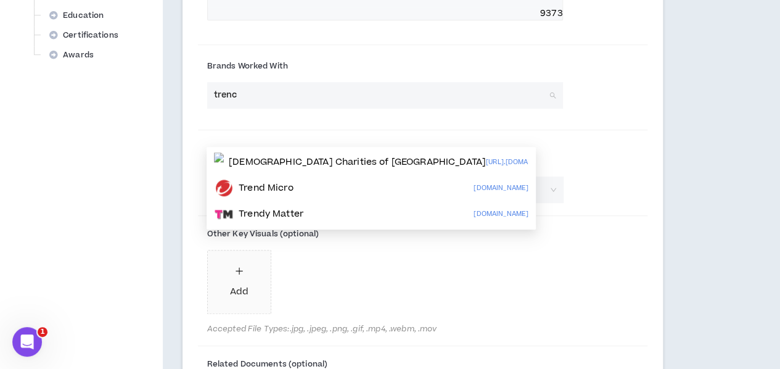
type input "trench"
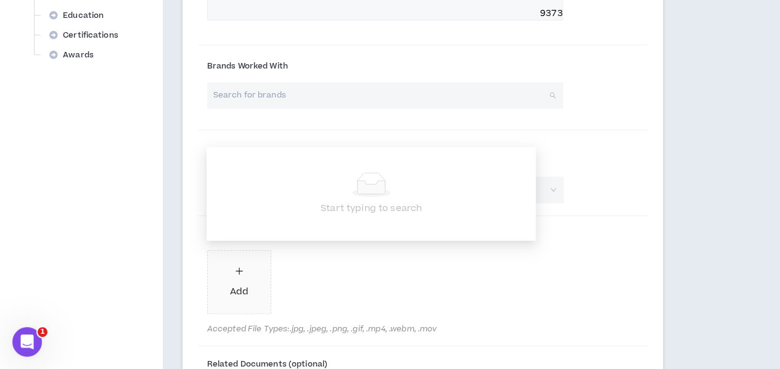
click at [378, 280] on div "Other Key Visuals (optional) Add Accepted File Types: .jpg, .jpeg, .png, .gif, …" at bounding box center [385, 279] width 356 height 110
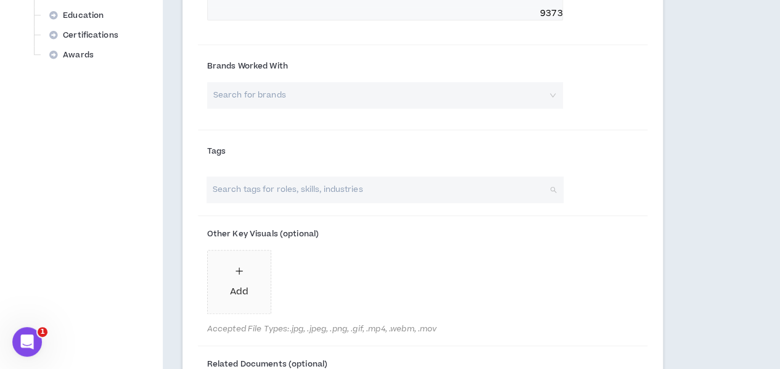
click at [345, 203] on input "search" at bounding box center [379, 189] width 336 height 27
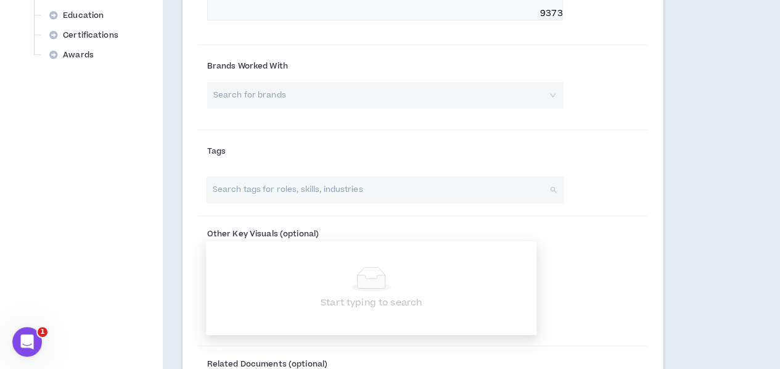
type input "p"
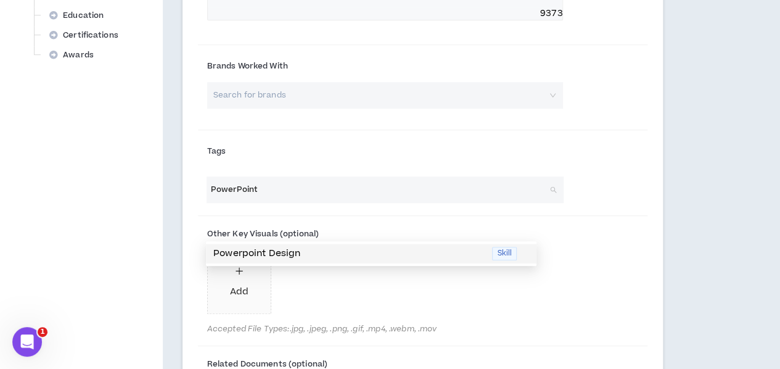
click at [322, 255] on p "Powerpoint Design" at bounding box center [348, 254] width 271 height 14
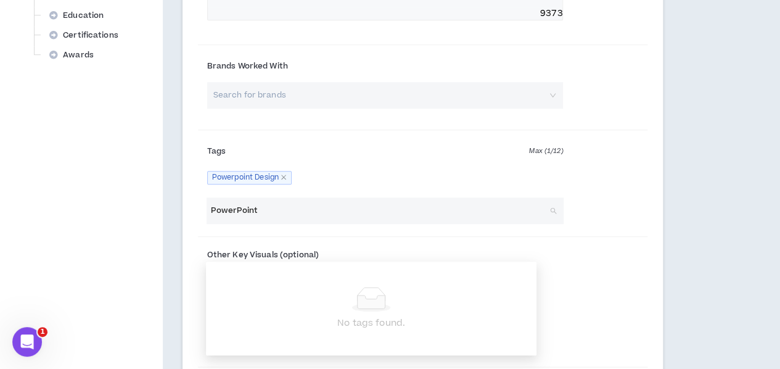
type input "p"
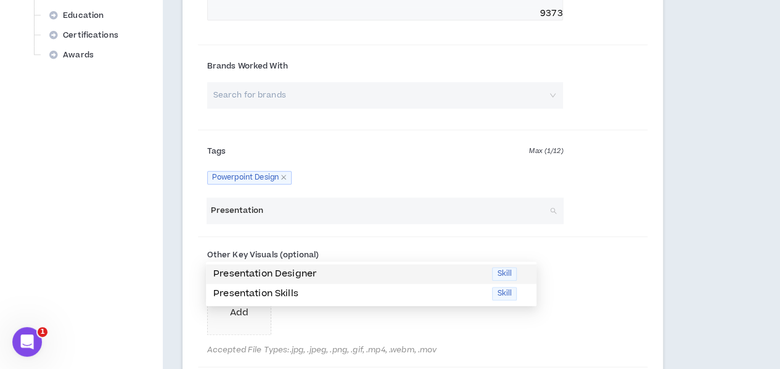
click at [316, 267] on p "Presentation Designer" at bounding box center [348, 274] width 271 height 14
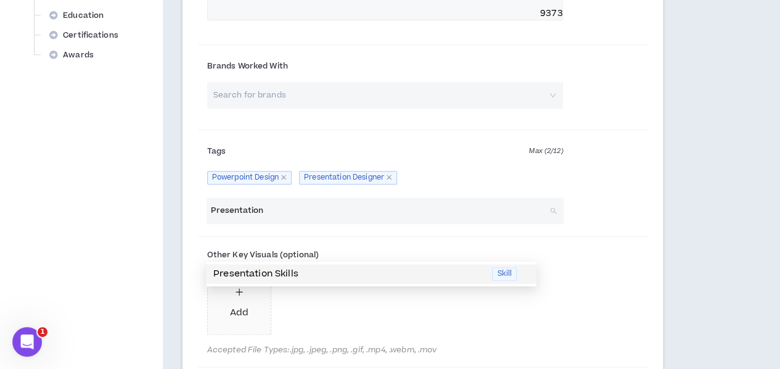
type input "Presentation"
click at [385, 330] on div "Add" at bounding box center [385, 305] width 356 height 69
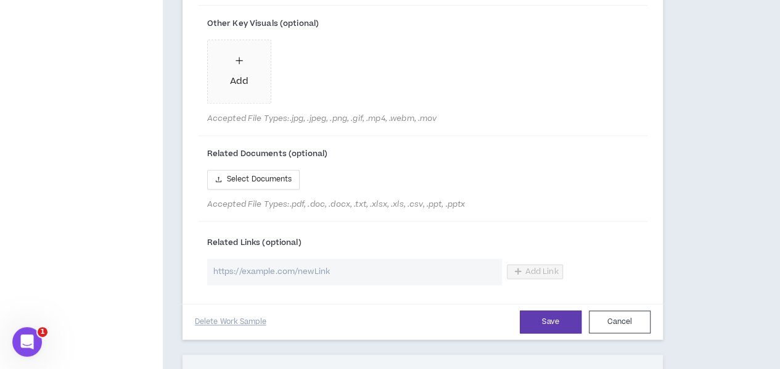
scroll to position [766, 0]
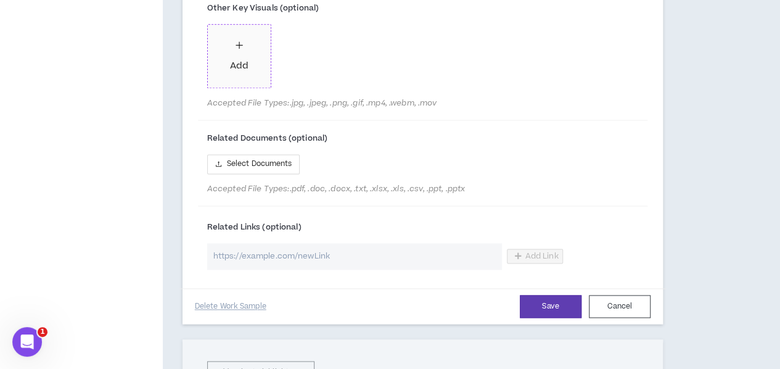
click at [252, 88] on span "Add" at bounding box center [239, 56] width 63 height 63
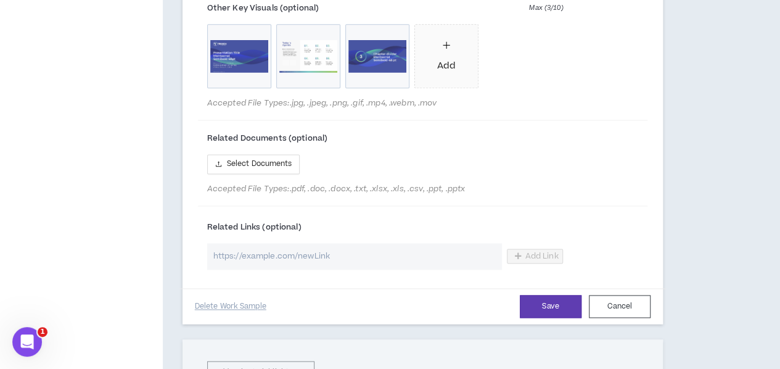
click at [525, 93] on div "Template-3-scaled.webp Template-4-scaled.png Template-5-scaled.webp Add" at bounding box center [385, 58] width 356 height 69
click at [446, 73] on div "Add" at bounding box center [445, 56] width 18 height 34
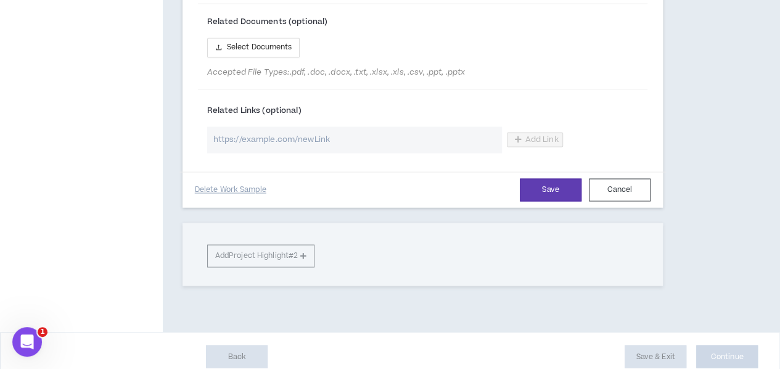
scroll to position [890, 0]
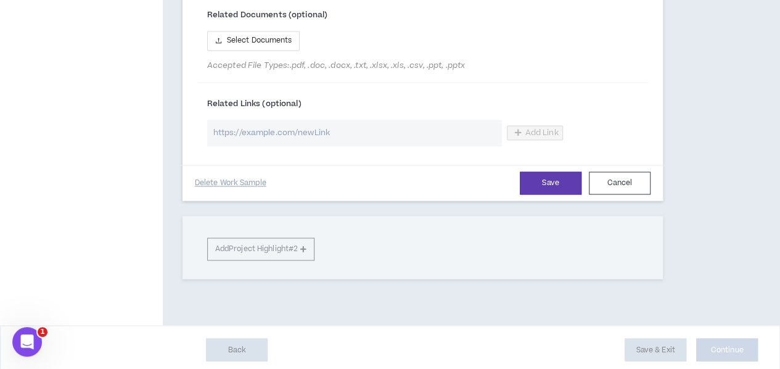
click at [272, 146] on input "url" at bounding box center [354, 133] width 295 height 27
paste input "[URL][DOMAIN_NAME]"
type input "[URL][DOMAIN_NAME]"
click at [528, 194] on button "Save" at bounding box center [551, 182] width 62 height 23
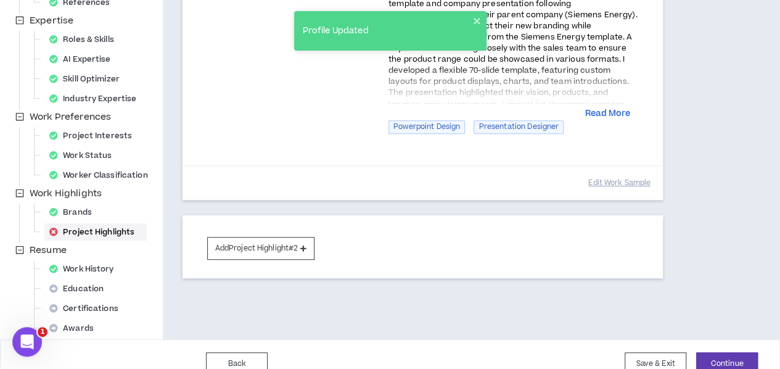
scroll to position [266, 0]
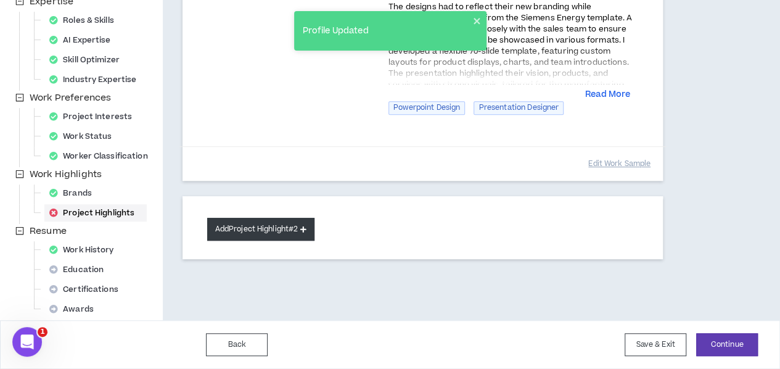
click at [279, 235] on button "Add Project Highlight #2" at bounding box center [261, 229] width 108 height 23
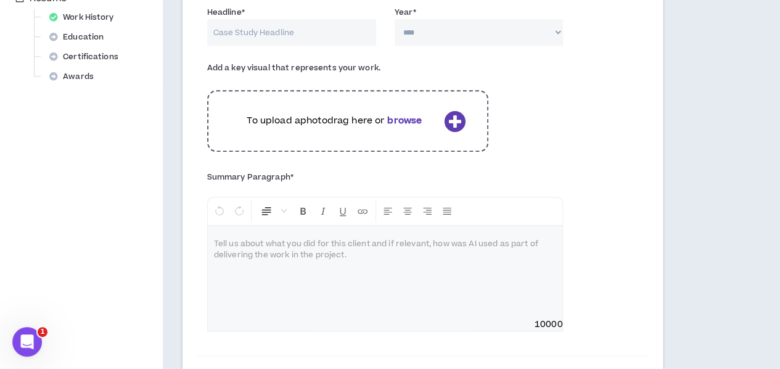
scroll to position [513, 0]
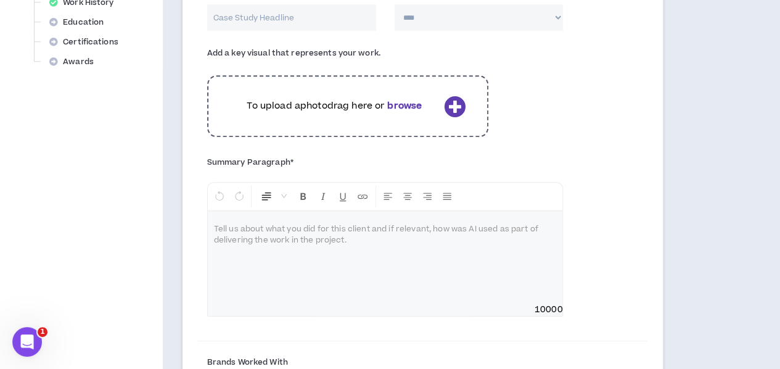
click at [280, 237] on div at bounding box center [385, 257] width 355 height 92
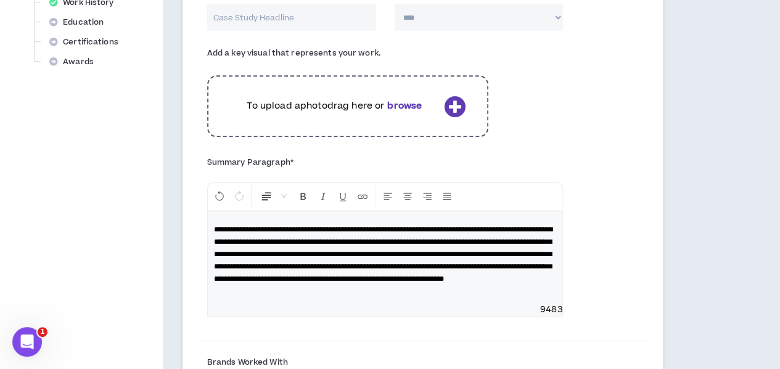
click at [327, 114] on div "To upload a photo drag here or browse" at bounding box center [347, 106] width 281 height 62
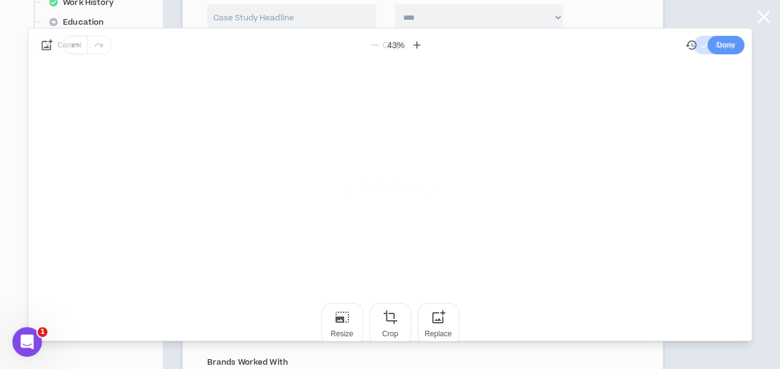
scroll to position [0, 0]
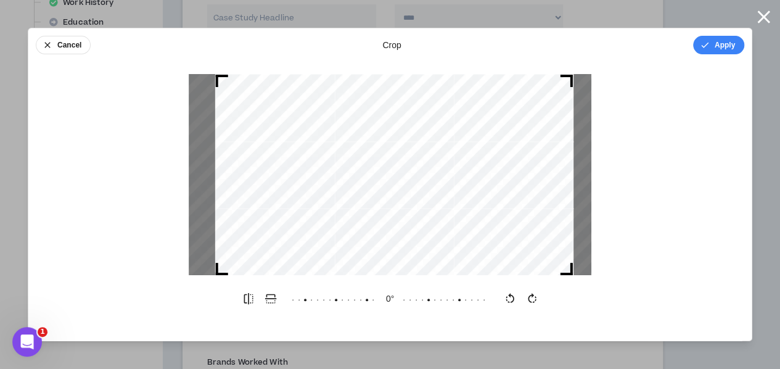
drag, startPoint x: 454, startPoint y: 116, endPoint x: 382, endPoint y: 121, distance: 71.7
click at [383, 120] on div at bounding box center [394, 175] width 358 height 202
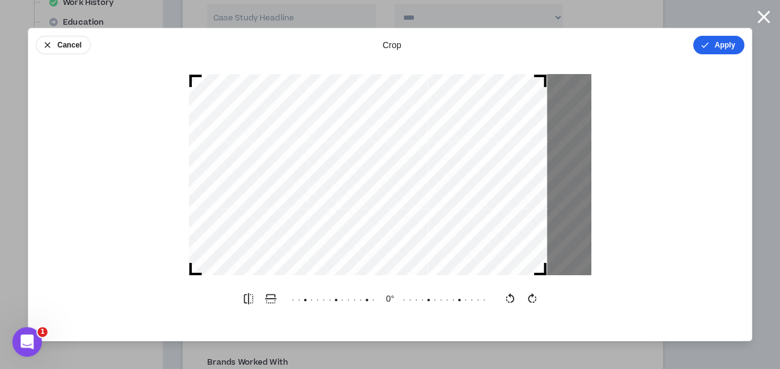
click at [713, 47] on button "Apply" at bounding box center [718, 45] width 51 height 18
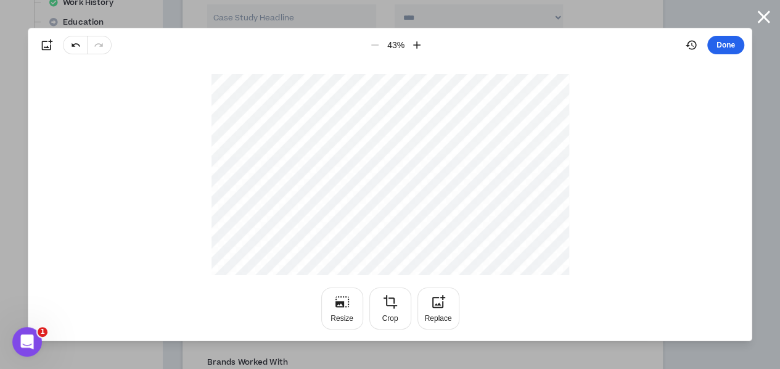
click at [716, 46] on button "Done" at bounding box center [725, 45] width 37 height 18
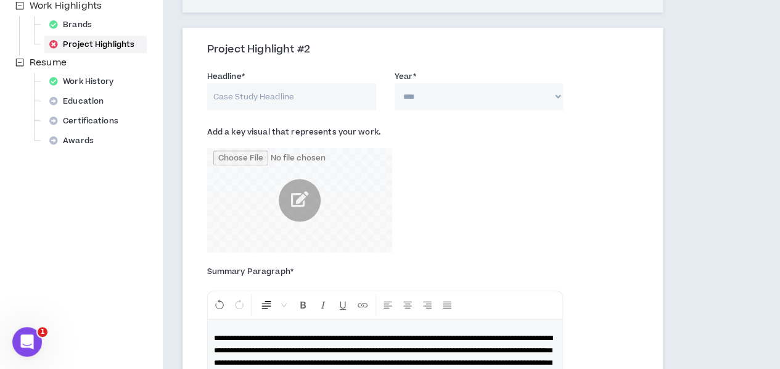
scroll to position [390, 0]
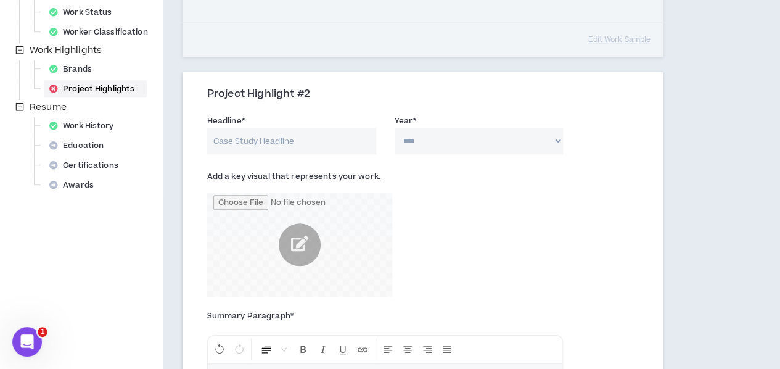
click at [248, 163] on div "Headline * Year * **** **** **** **** **** **** **** **** **** **** **** **** *…" at bounding box center [422, 137] width 449 height 52
click at [266, 154] on input "Headline *" at bounding box center [291, 141] width 169 height 27
paste input "PFLITSCH"
type input "Pflitsch"
click at [498, 149] on select "**** **** **** **** **** **** **** **** **** **** **** **** **** **** **** ****…" at bounding box center [479, 141] width 169 height 27
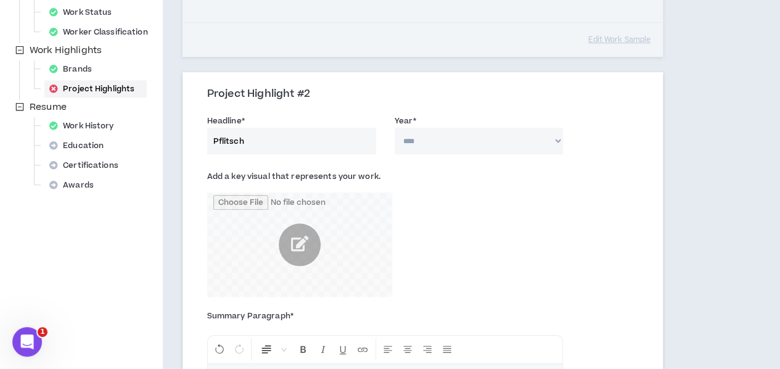
select select "****"
click at [395, 144] on select "**** **** **** **** **** **** **** **** **** **** **** **** **** **** **** ****…" at bounding box center [479, 141] width 169 height 27
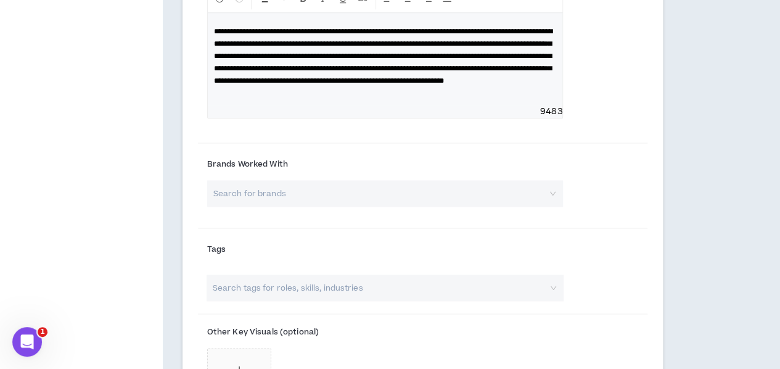
scroll to position [759, 0]
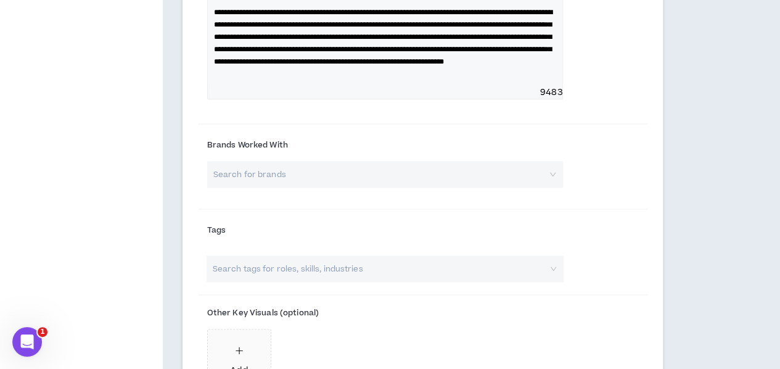
click at [273, 187] on input "search" at bounding box center [381, 174] width 334 height 27
click at [109, 231] on div "Your profile is approved Preview Client View Edit Your Profile Background Basic…" at bounding box center [81, 24] width 163 height 1457
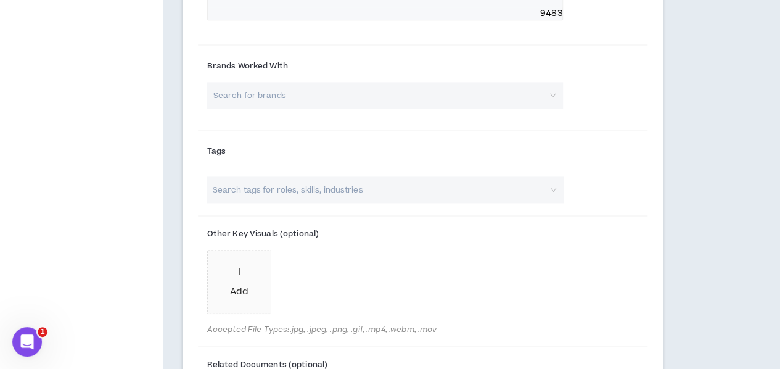
scroll to position [883, 0]
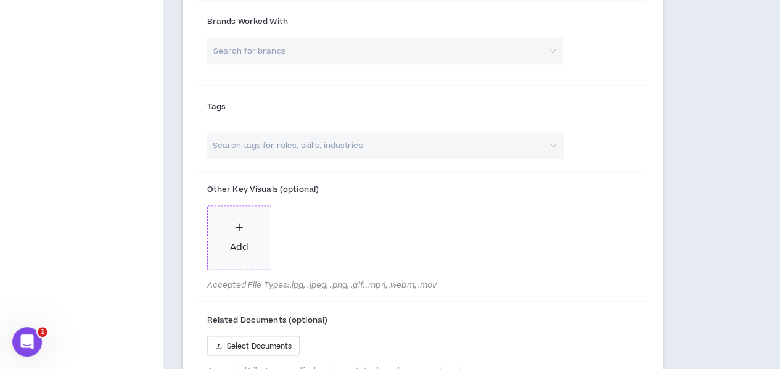
click at [210, 255] on span "Add" at bounding box center [239, 237] width 63 height 63
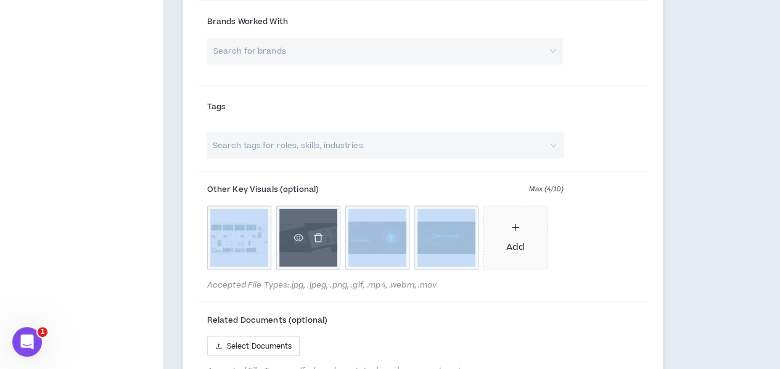
drag, startPoint x: 432, startPoint y: 256, endPoint x: 331, endPoint y: 290, distance: 106.0
click at [218, 255] on div "Page_Templates_Front@2x_2@2x-scaled.webp Pflitsch-1-scaled.webp Slide3-scaled.w…" at bounding box center [385, 239] width 356 height 69
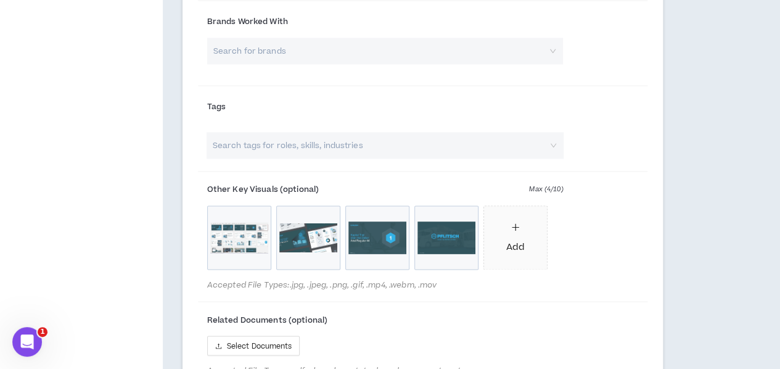
click at [393, 274] on div "Page_Templates_Front@2x_2@2x-scaled.webp Pflitsch-1-scaled.webp Slide3-scaled.w…" at bounding box center [385, 239] width 356 height 69
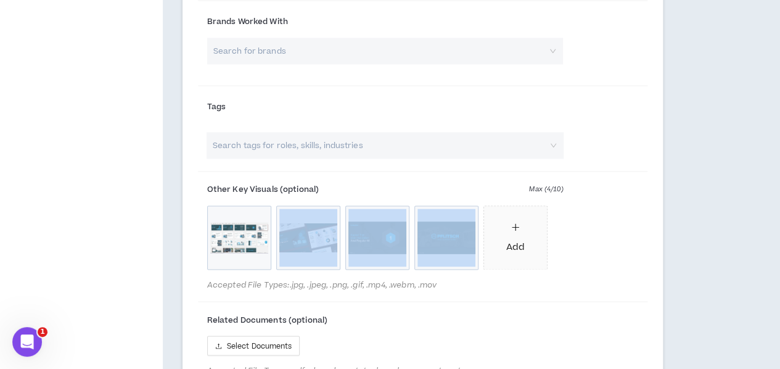
drag, startPoint x: 452, startPoint y: 247, endPoint x: 333, endPoint y: 306, distance: 133.2
click at [332, 274] on div "Page_Templates_Front@2x_2@2x-scaled.webp Pflitsch-1-scaled.webp Slide3-scaled.w…" at bounding box center [385, 239] width 356 height 69
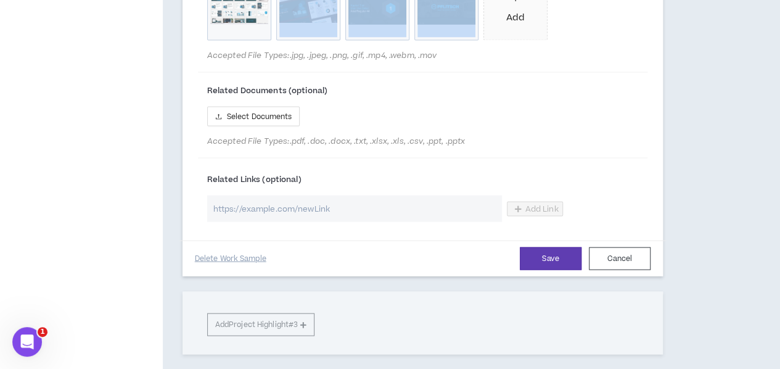
scroll to position [1191, 0]
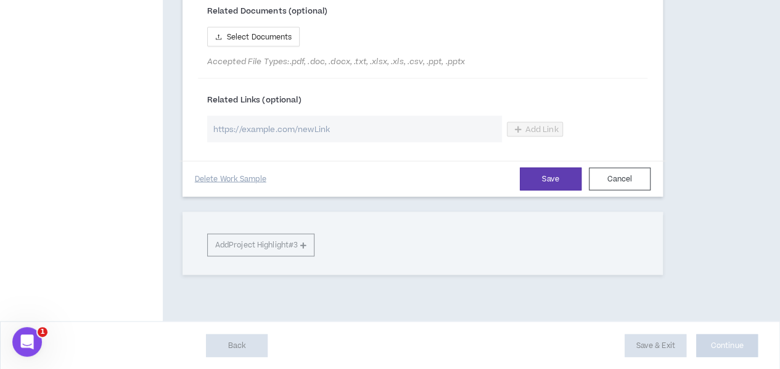
click at [346, 142] on input "url" at bounding box center [354, 129] width 295 height 27
paste input "[URL][DOMAIN_NAME]"
type input "[URL][DOMAIN_NAME]"
click at [525, 190] on button "Save" at bounding box center [551, 179] width 62 height 23
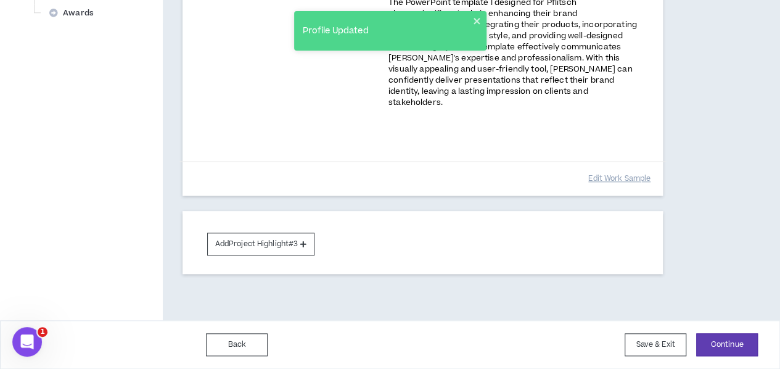
scroll to position [391, 0]
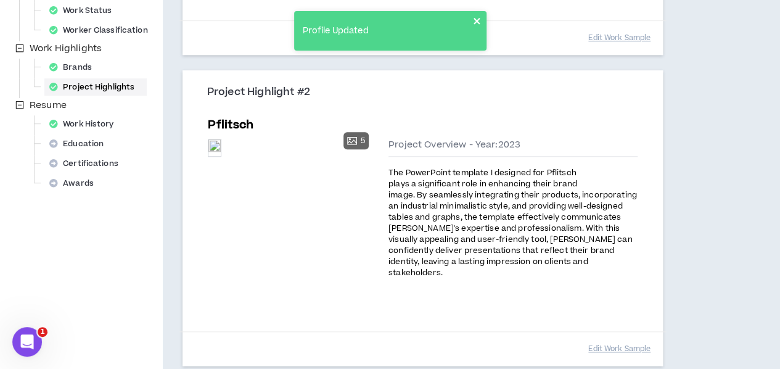
click at [477, 17] on icon "close" at bounding box center [477, 21] width 9 height 10
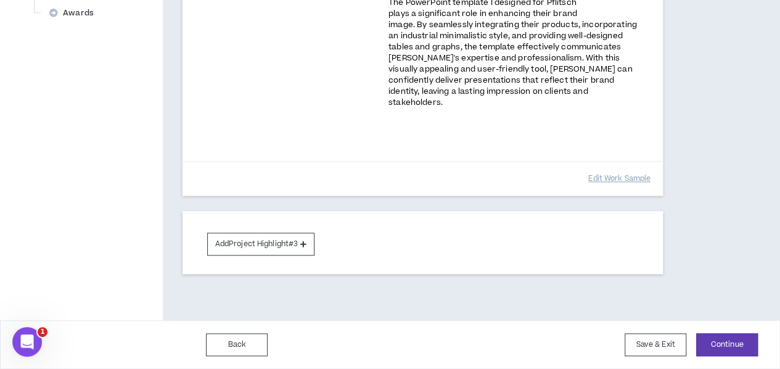
scroll to position [576, 0]
click at [727, 340] on button "Continue" at bounding box center [727, 344] width 62 height 23
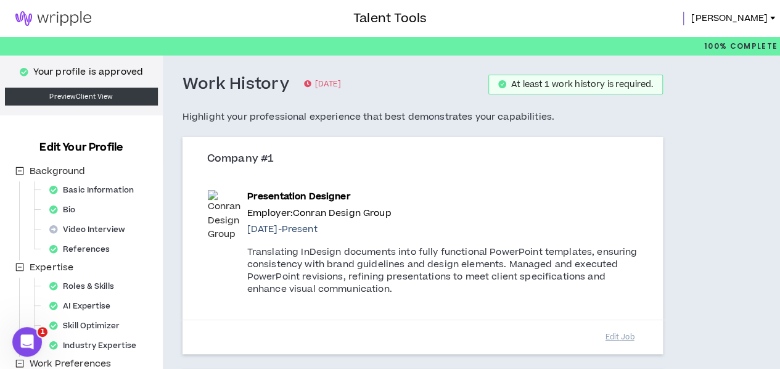
click at [318, 174] on div "Company #1" at bounding box center [422, 163] width 449 height 23
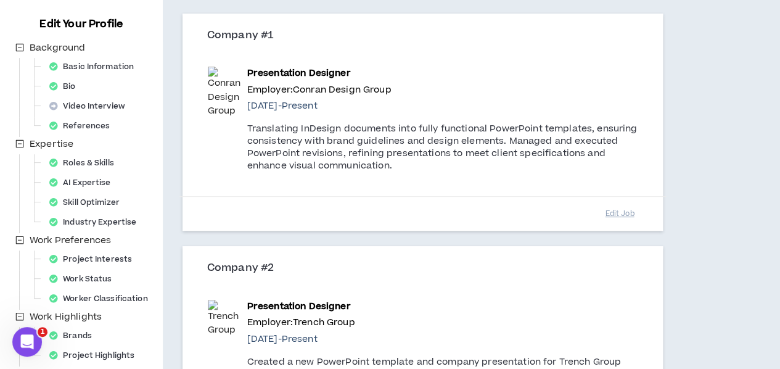
click at [292, 119] on div "Presentation Designer Employer: Conran Design Group [DATE] - Present Translatin…" at bounding box center [442, 119] width 390 height 105
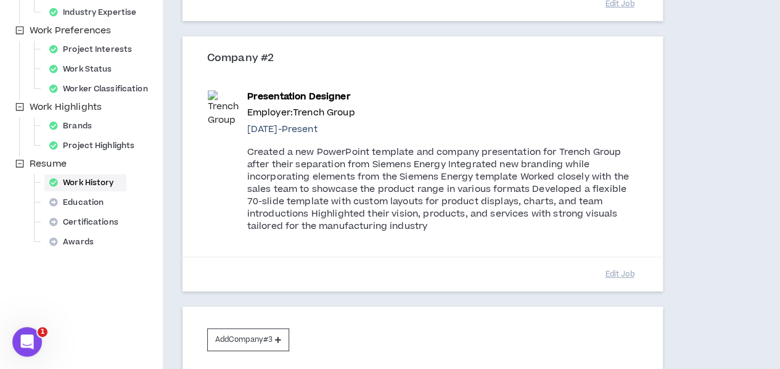
scroll to position [441, 0]
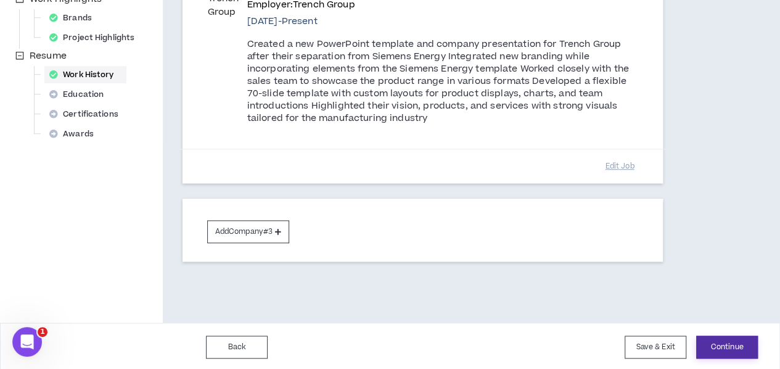
click at [724, 348] on button "Continue" at bounding box center [727, 346] width 62 height 23
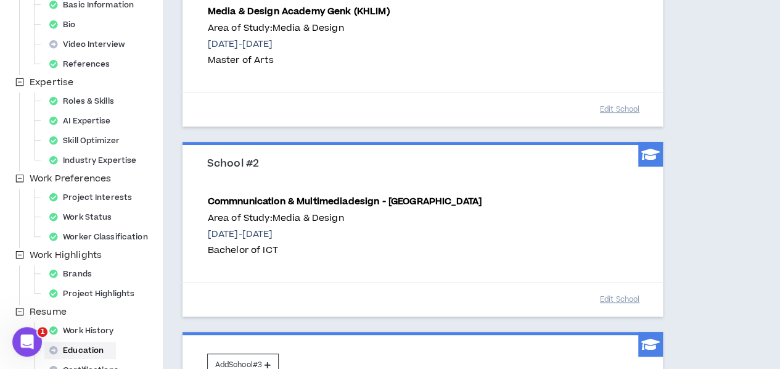
scroll to position [318, 0]
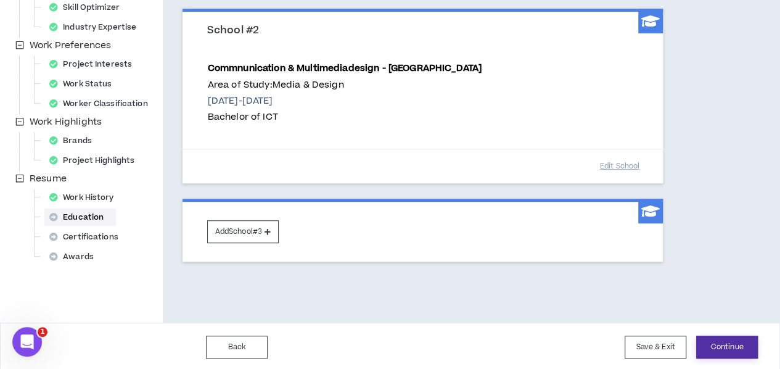
click at [715, 342] on button "Continue" at bounding box center [727, 346] width 62 height 23
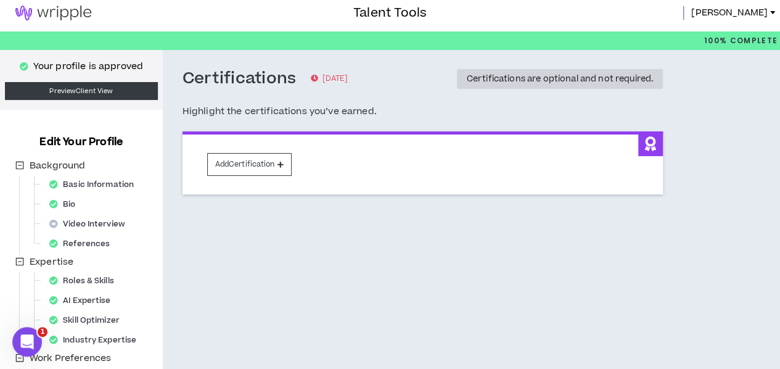
scroll to position [264, 0]
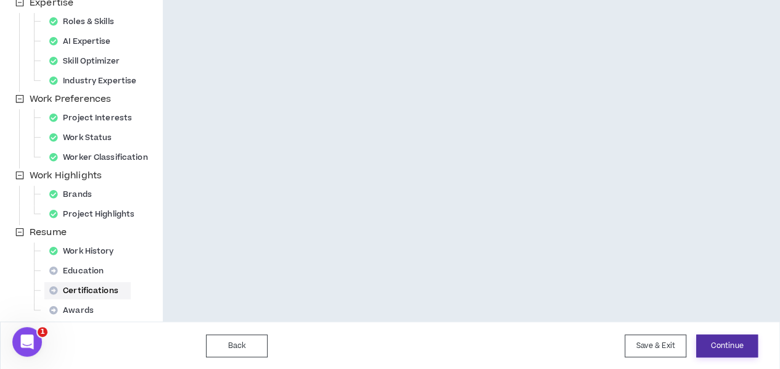
click at [718, 347] on button "Continue" at bounding box center [727, 345] width 62 height 23
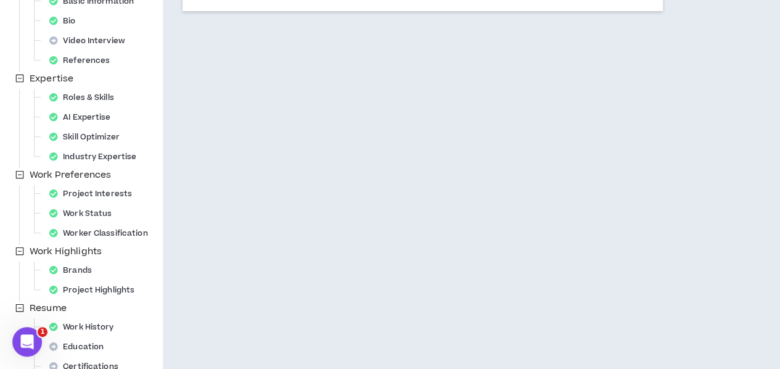
scroll to position [264, 0]
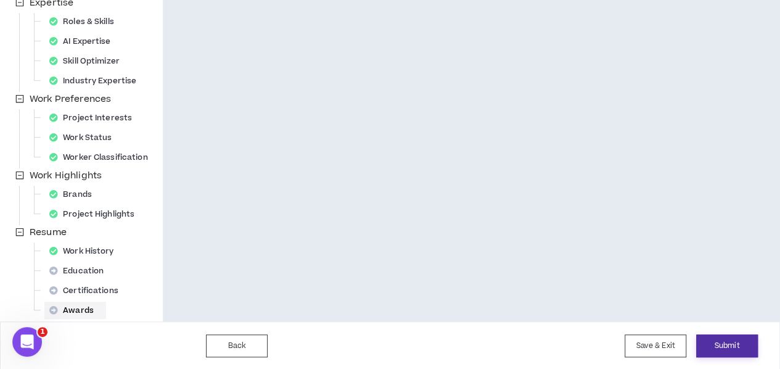
click at [721, 337] on button "Submit" at bounding box center [727, 345] width 62 height 23
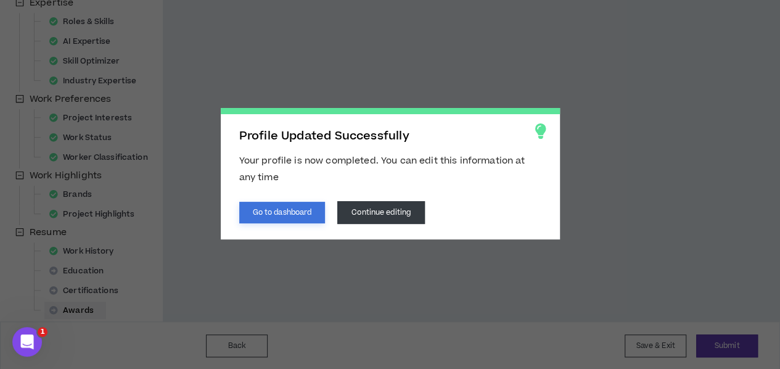
click at [304, 210] on button "Go to dashboard" at bounding box center [282, 213] width 86 height 22
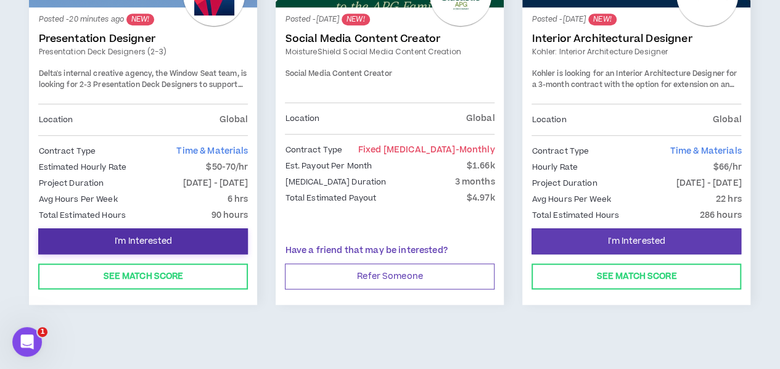
click at [146, 234] on button "I'm Interested" at bounding box center [143, 241] width 210 height 26
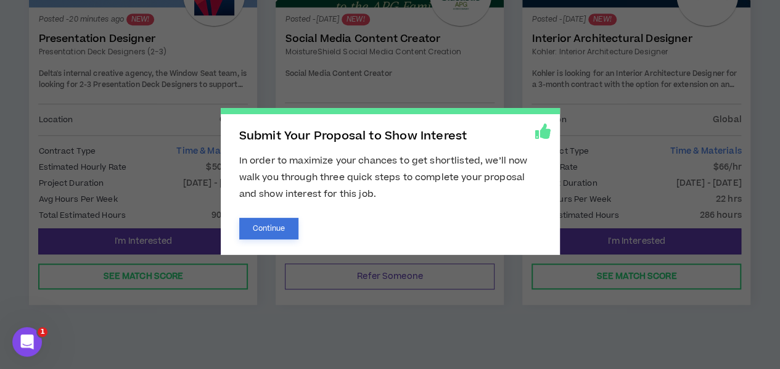
click at [260, 224] on button "Continue" at bounding box center [269, 229] width 60 height 22
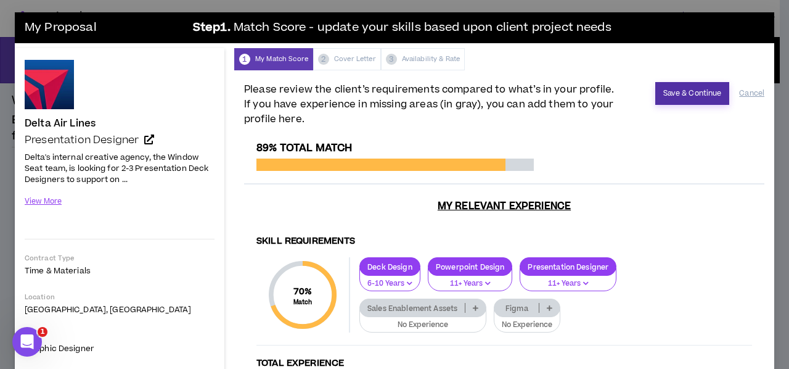
click at [665, 99] on button "Save & Continue" at bounding box center [692, 93] width 75 height 23
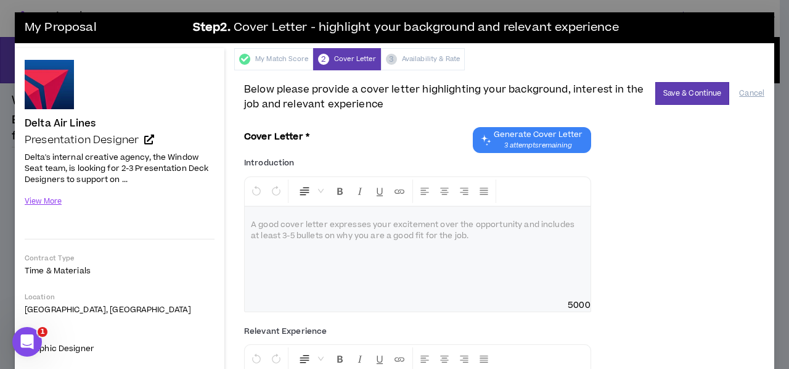
click at [524, 134] on span "Generate Cover Letter" at bounding box center [538, 134] width 89 height 10
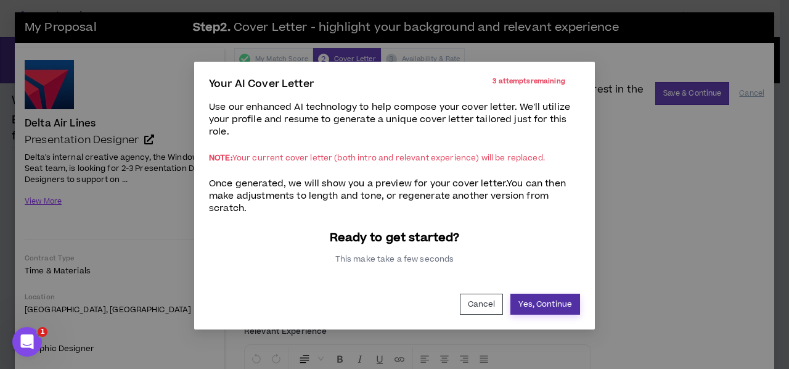
click at [526, 303] on button "Yes, Continue" at bounding box center [545, 303] width 70 height 21
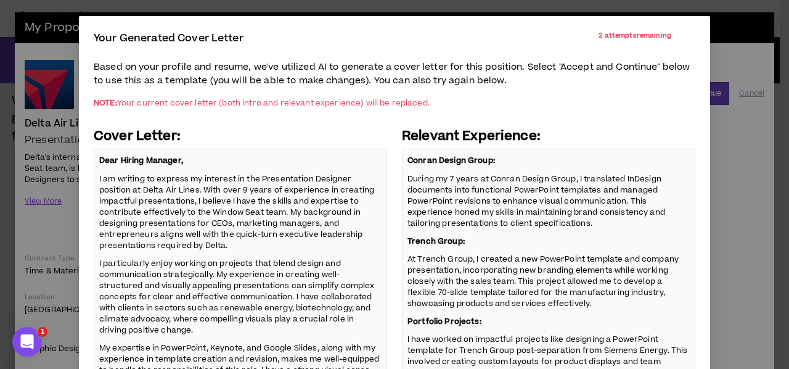
scroll to position [43, 0]
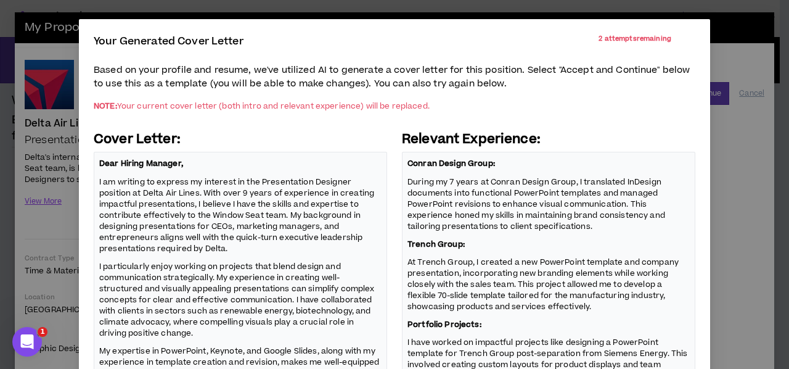
click at [280, 184] on p "I am writing to express my interest in the Presentation Designer position at De…" at bounding box center [240, 215] width 282 height 80
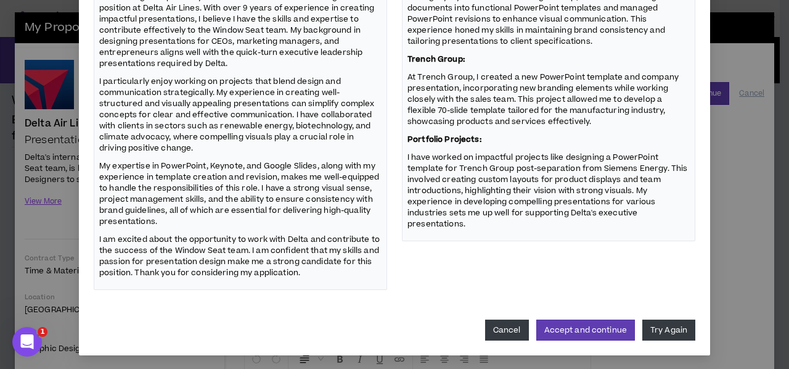
click at [507, 326] on button "Cancel" at bounding box center [507, 329] width 44 height 21
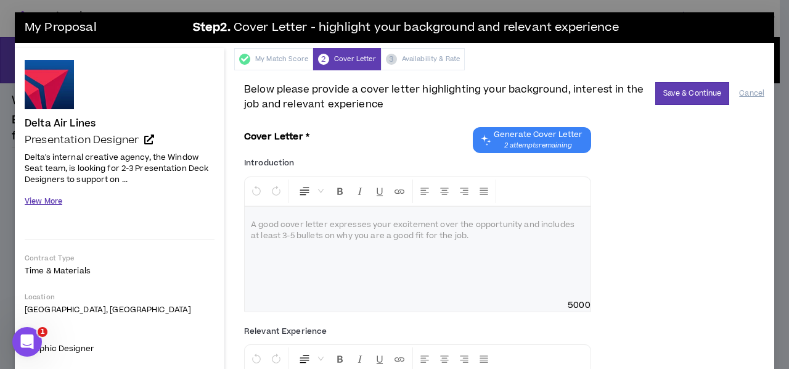
click at [51, 197] on button "View More" at bounding box center [44, 201] width 38 height 22
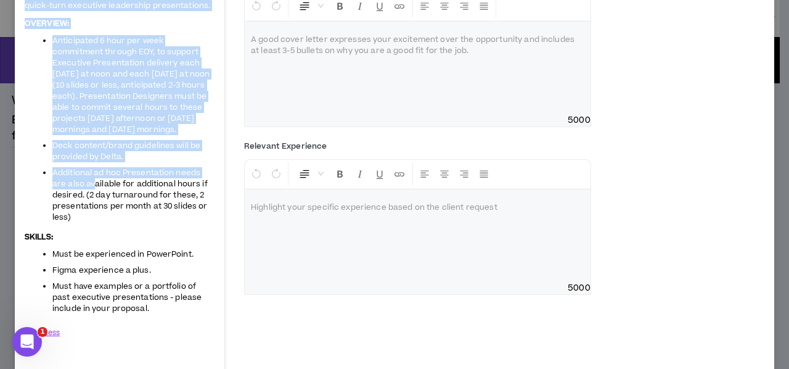
scroll to position [247, 0]
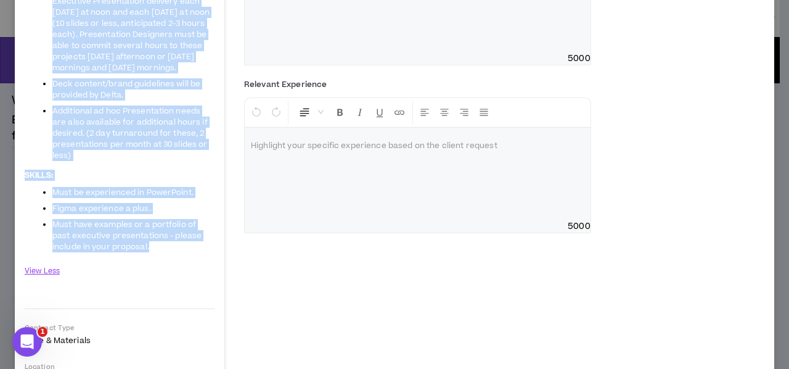
drag, startPoint x: 26, startPoint y: 152, endPoint x: 155, endPoint y: 250, distance: 162.4
click at [155, 250] on span "Delta's internal creative agency, the Window Seat team, is looking for 2-3 Pres…" at bounding box center [120, 78] width 190 height 348
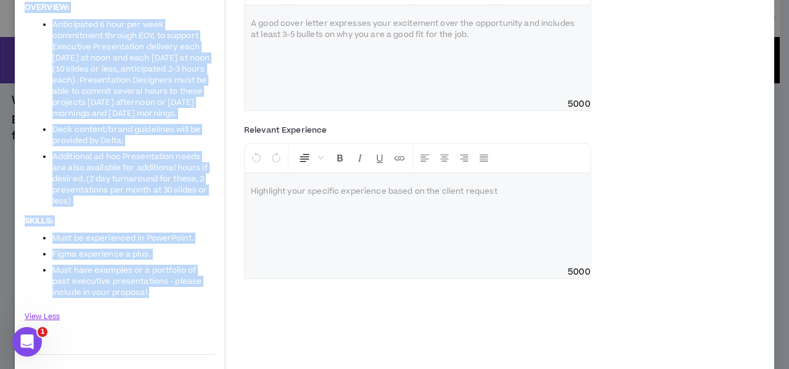
scroll to position [123, 0]
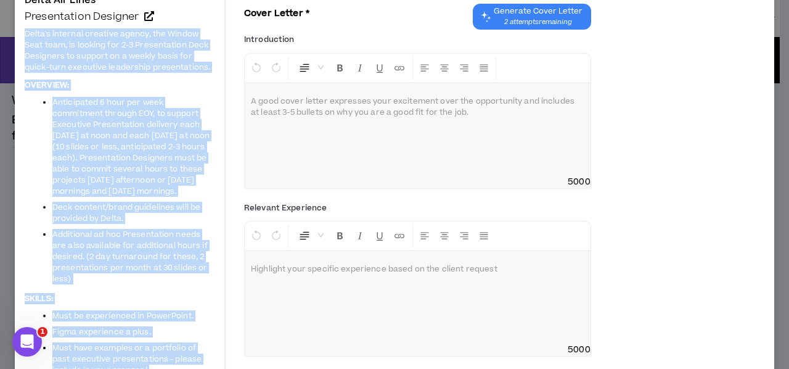
copy span "Delta's internal creative agency, the Window Seat team, is looking for 2-3 Pres…"
click at [444, 125] on div at bounding box center [418, 129] width 346 height 92
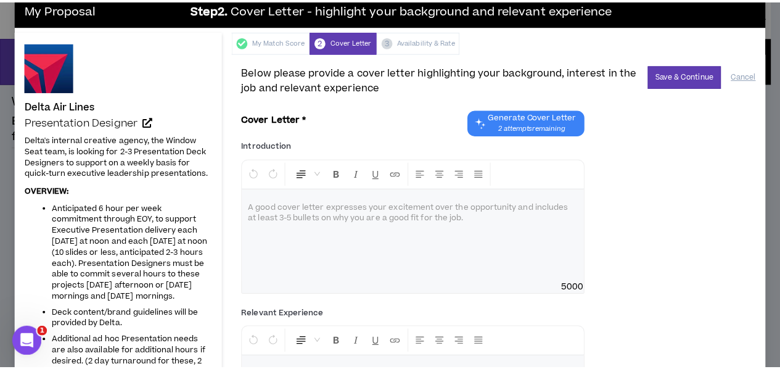
scroll to position [0, 0]
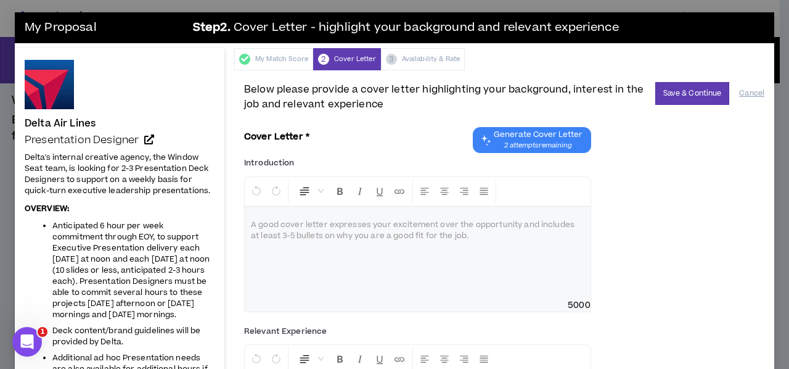
click at [136, 14] on div "My Proposal Step 2 . Cover Letter - highlight your background and relevant expe…" at bounding box center [394, 27] width 759 height 31
click at [126, 6] on div "My Proposal Step 2 . Cover Letter - highlight your background and relevant expe…" at bounding box center [394, 184] width 789 height 369
click at [744, 92] on button "Cancel" at bounding box center [751, 94] width 25 height 22
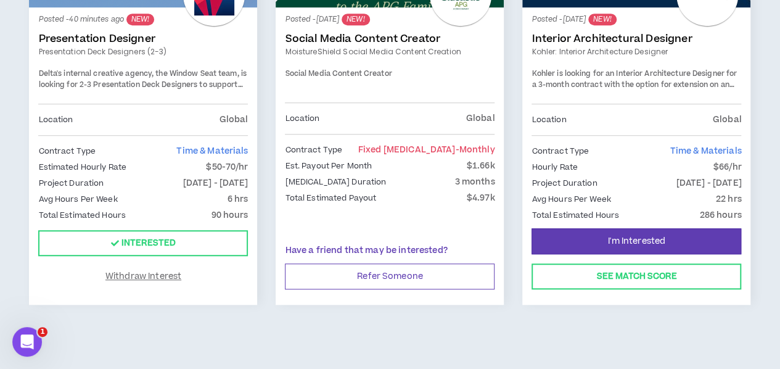
scroll to position [208, 0]
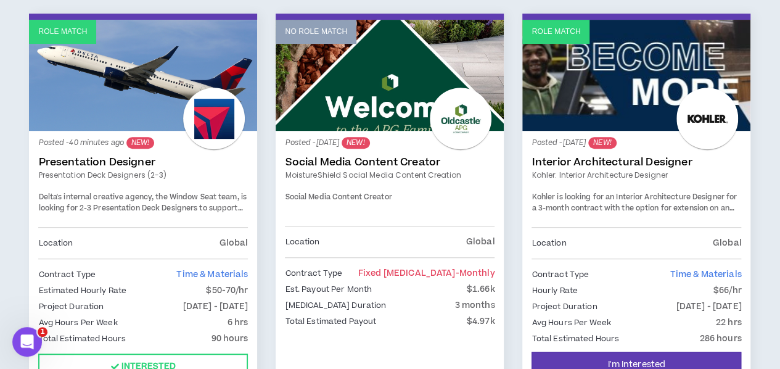
click at [125, 162] on link "Presentation Designer" at bounding box center [143, 162] width 210 height 12
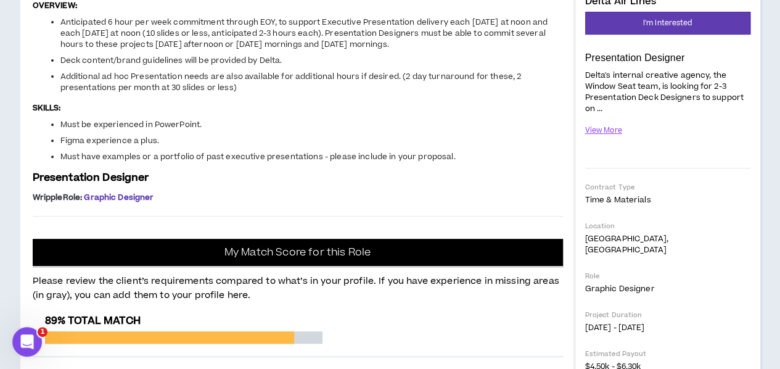
scroll to position [83, 0]
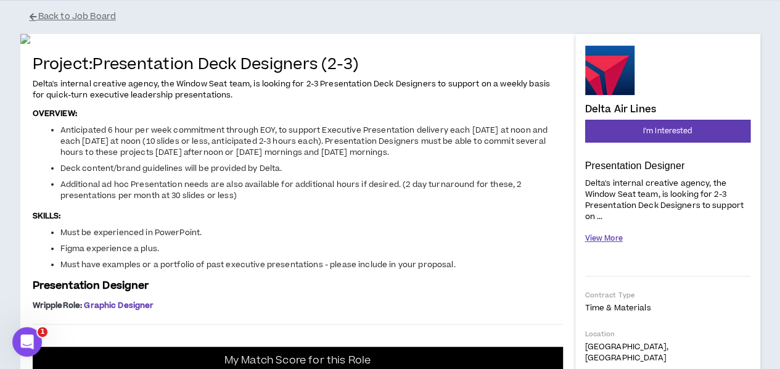
click at [600, 231] on button "View More" at bounding box center [604, 238] width 38 height 22
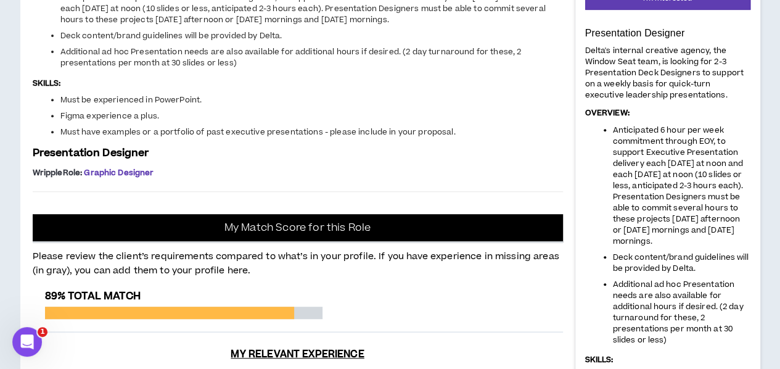
scroll to position [207, 0]
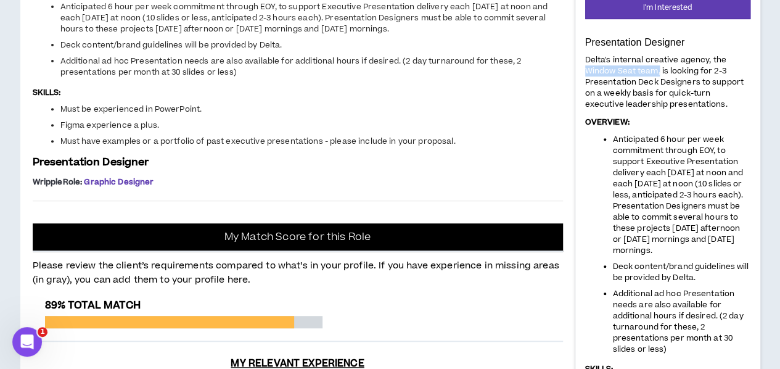
drag, startPoint x: 659, startPoint y: 70, endPoint x: 584, endPoint y: 69, distance: 74.6
click at [585, 69] on span "Delta's internal creative agency, the Window Seat team, is looking for 2-3 Pres…" at bounding box center [664, 81] width 158 height 55
copy span "Window Seat team,"
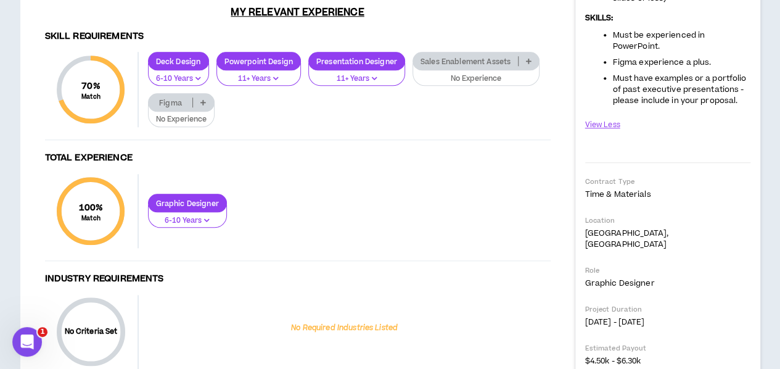
scroll to position [576, 0]
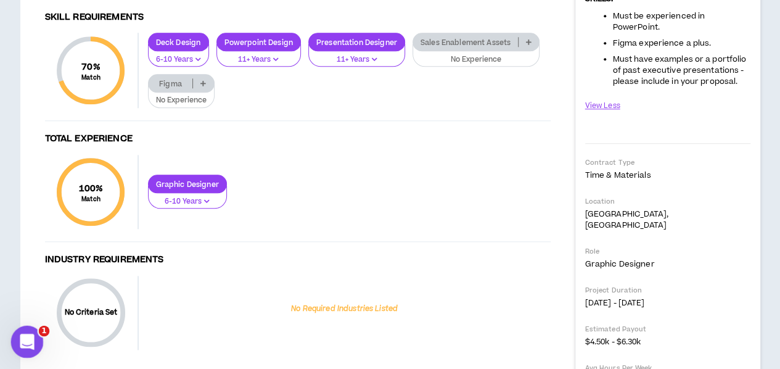
click at [29, 334] on icon "Open Intercom Messenger" at bounding box center [25, 340] width 20 height 20
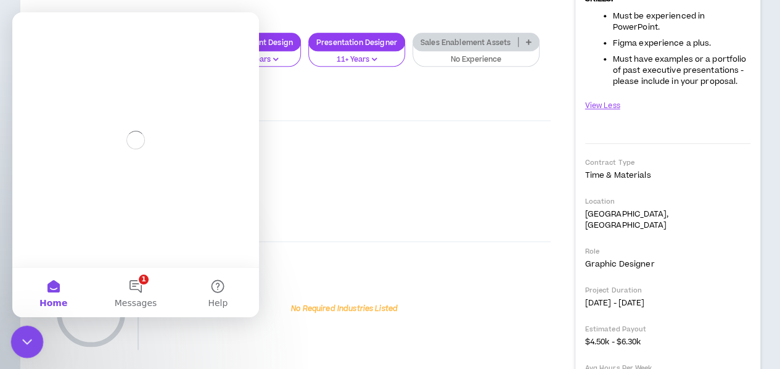
scroll to position [0, 0]
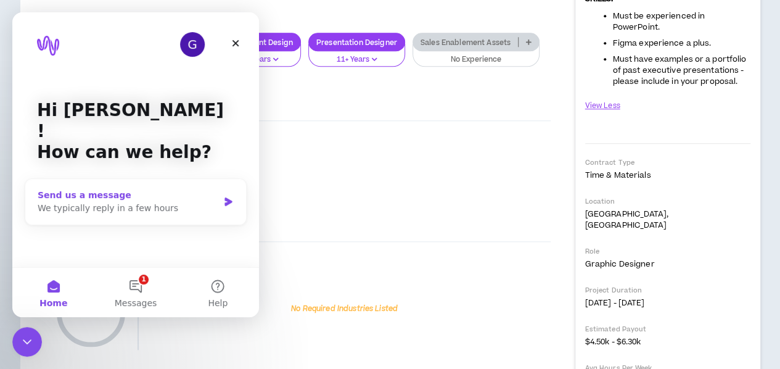
click at [121, 202] on div "We typically reply in a few hours" at bounding box center [128, 208] width 181 height 13
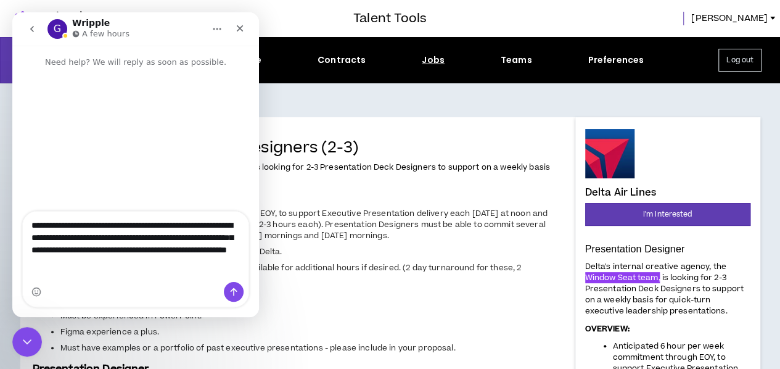
type textarea "**********"
